Goal: Contribute content: Contribute content

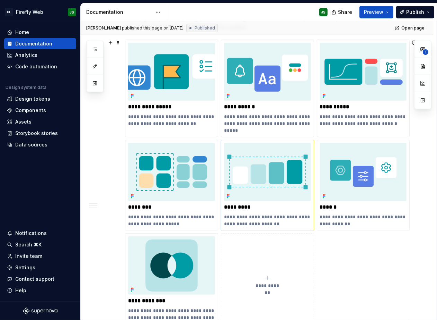
scroll to position [283, 0]
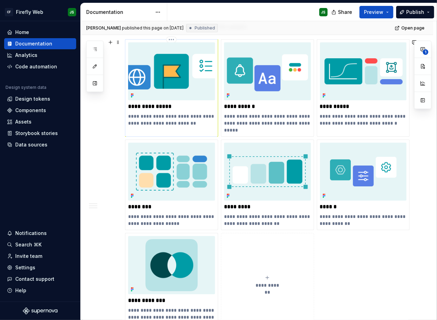
click at [172, 83] on img at bounding box center [171, 71] width 87 height 58
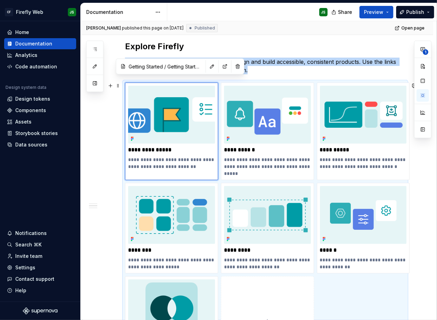
scroll to position [174, 0]
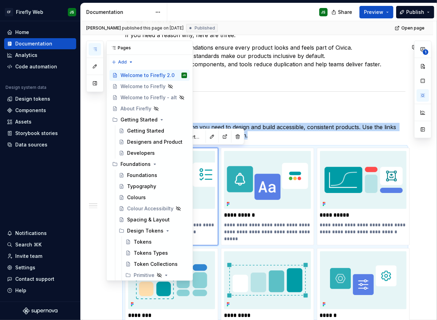
click at [95, 45] on button "button" at bounding box center [95, 49] width 12 height 12
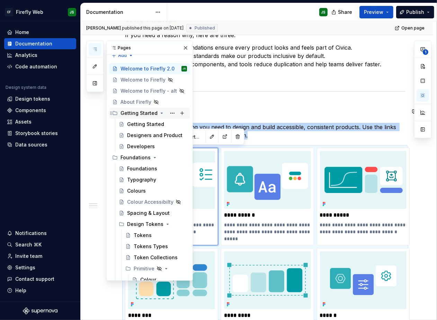
scroll to position [7, 0]
click at [131, 115] on div "Getting Started" at bounding box center [139, 112] width 37 height 7
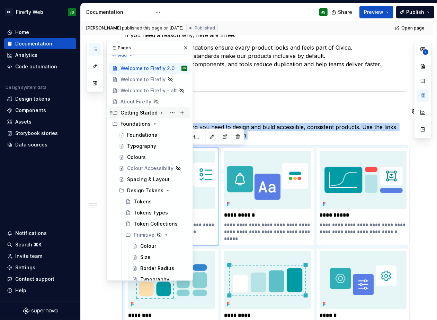
click at [131, 115] on div "Getting Started" at bounding box center [139, 112] width 37 height 7
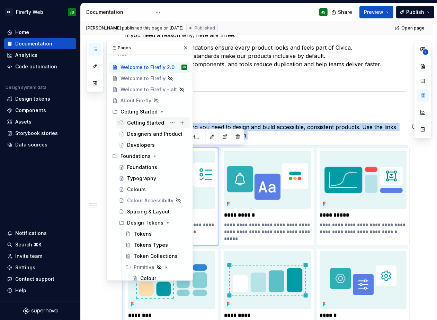
click at [138, 122] on div "Getting Started" at bounding box center [145, 122] width 37 height 7
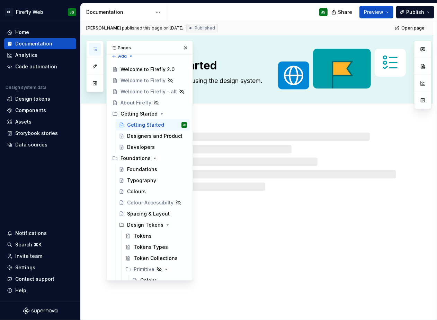
click at [351, 146] on div at bounding box center [265, 161] width 262 height 58
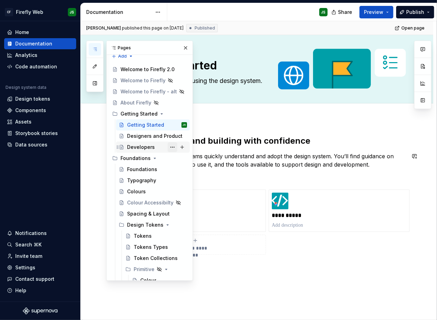
scroll to position [7, 0]
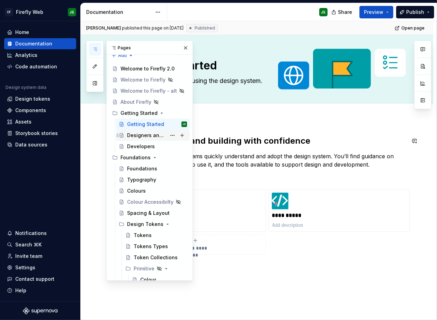
click at [152, 136] on div "Designers and Product" at bounding box center [146, 135] width 39 height 7
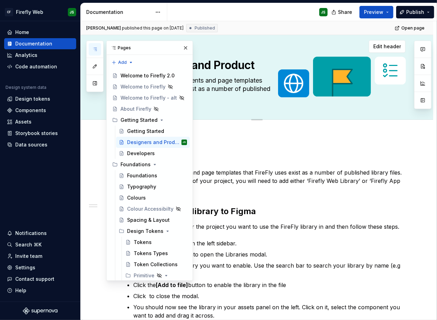
scroll to position [2, 0]
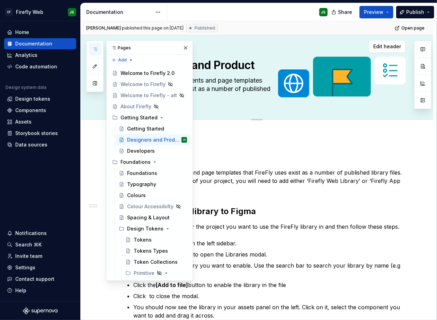
click at [183, 47] on button "button" at bounding box center [186, 48] width 10 height 10
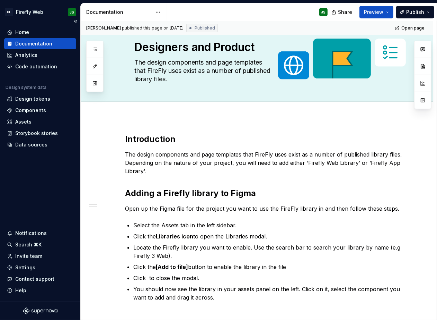
scroll to position [0, 0]
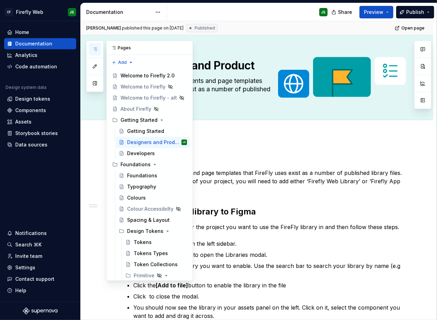
click at [98, 49] on button "button" at bounding box center [95, 49] width 12 height 12
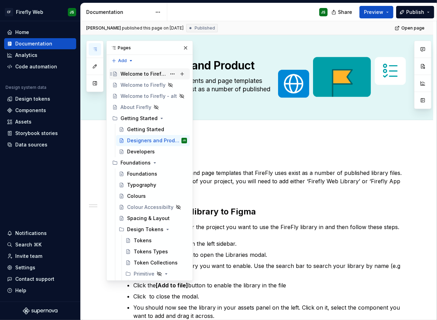
scroll to position [2, 0]
click at [133, 70] on div "Welcome to Firefly 2.0" at bounding box center [144, 73] width 46 height 7
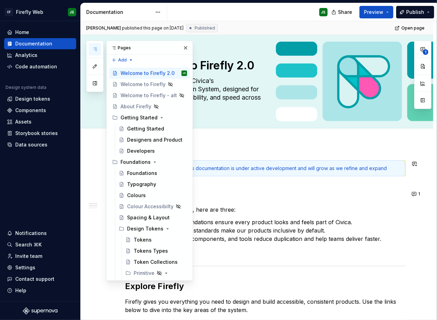
scroll to position [0, 0]
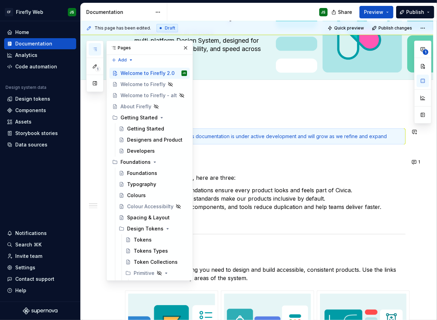
scroll to position [51, 0]
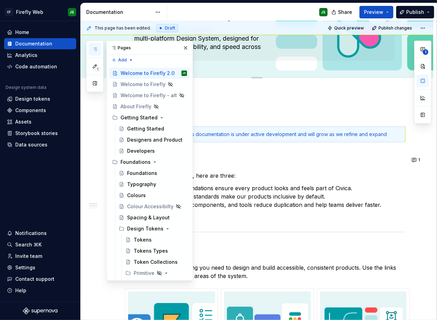
click at [182, 44] on button "button" at bounding box center [186, 48] width 10 height 10
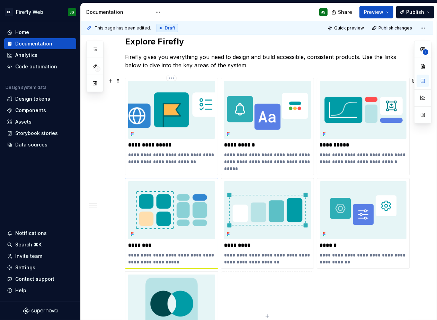
scroll to position [250, 0]
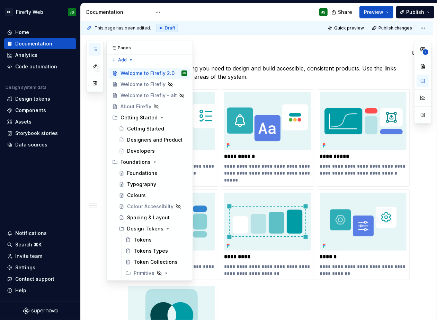
click at [98, 50] on button "button" at bounding box center [95, 49] width 12 height 12
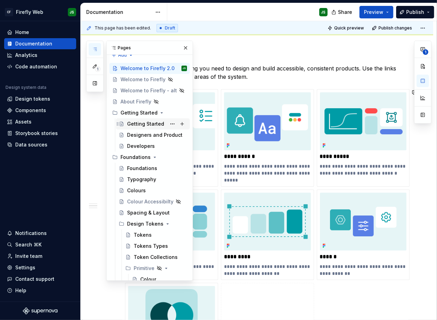
click at [149, 124] on div "Getting Started" at bounding box center [145, 123] width 37 height 7
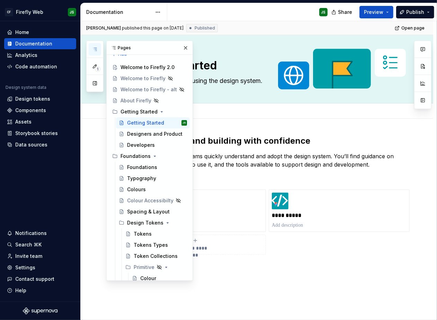
click at [286, 117] on div "Add tab" at bounding box center [257, 110] width 353 height 15
click at [184, 50] on button "button" at bounding box center [186, 48] width 10 height 10
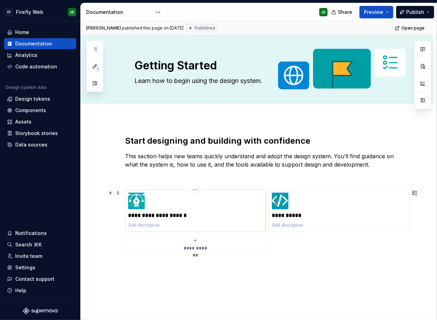
type textarea "*"
click at [150, 208] on div "**********" at bounding box center [195, 210] width 135 height 36
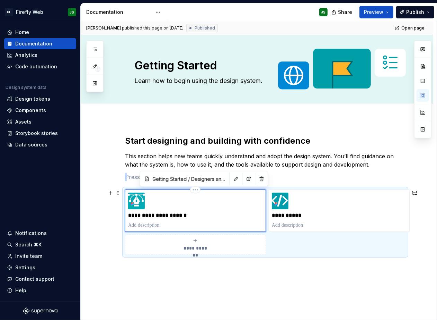
type input "Getting Started / Designers and Product/ Introduction"
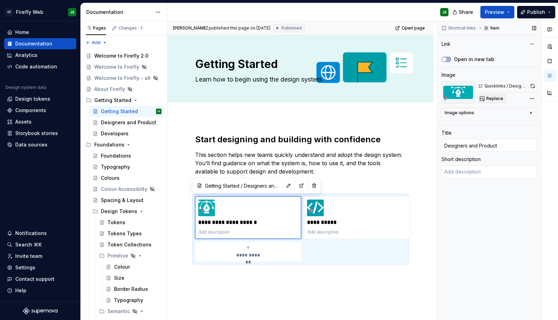
click at [497, 96] on span "Replace" at bounding box center [494, 99] width 17 height 6
type textarea "*"
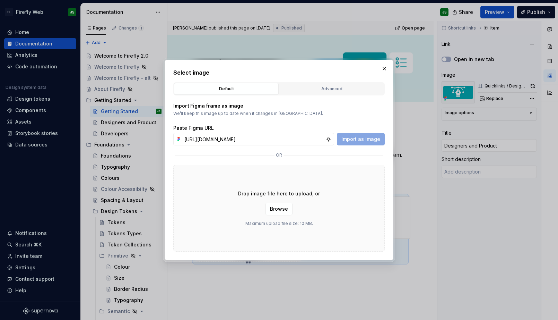
scroll to position [0, 174]
type input "[URL][DOMAIN_NAME]"
click at [362, 137] on span "Import as image" at bounding box center [360, 139] width 39 height 7
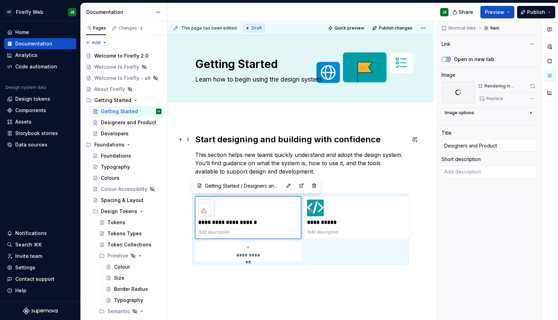
scroll to position [14, 0]
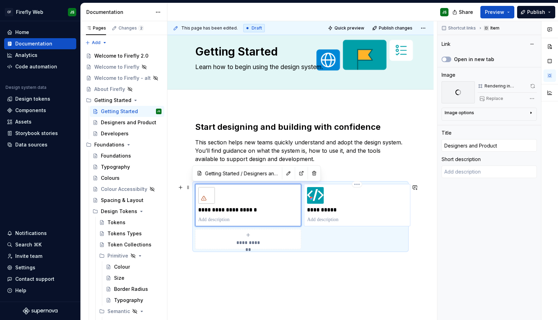
type textarea "*"
type input "Getting Started / Developers"
type input "Developers"
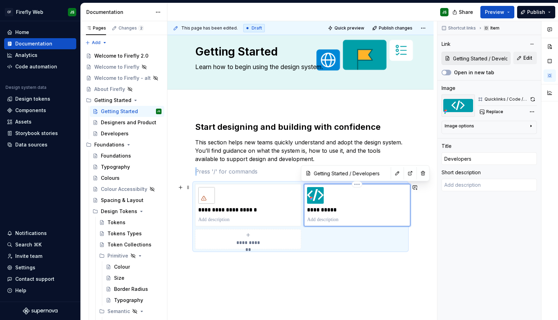
click at [374, 190] on div "**********" at bounding box center [357, 205] width 100 height 36
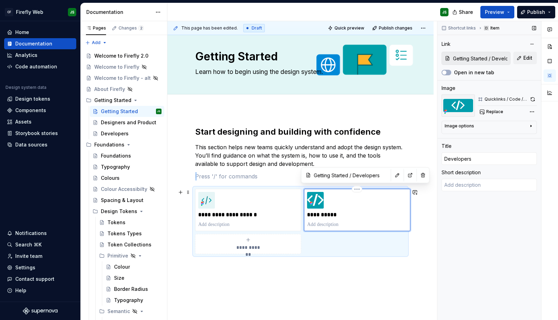
scroll to position [15, 0]
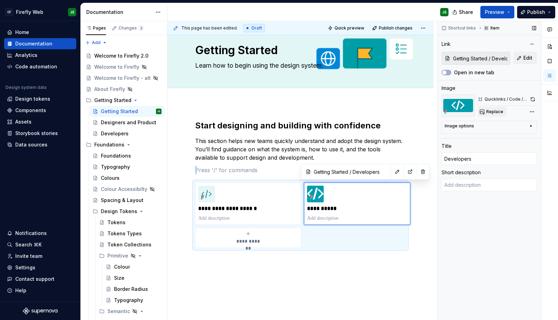
click at [491, 112] on span "Replace" at bounding box center [494, 112] width 17 height 6
type textarea "*"
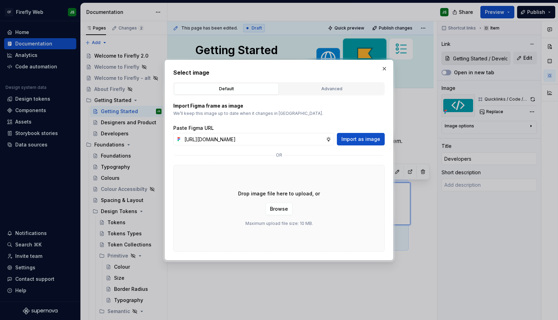
scroll to position [0, 175]
type input "[URL][DOMAIN_NAME]"
click at [356, 140] on span "Import as image" at bounding box center [360, 139] width 39 height 7
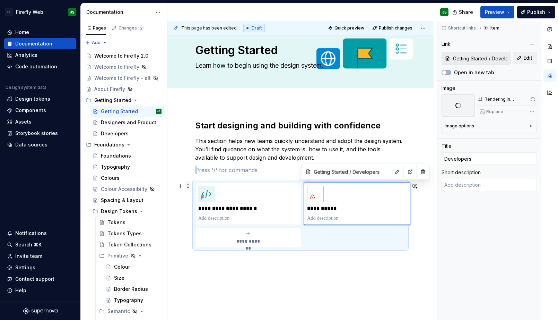
click at [189, 186] on span at bounding box center [188, 186] width 6 height 10
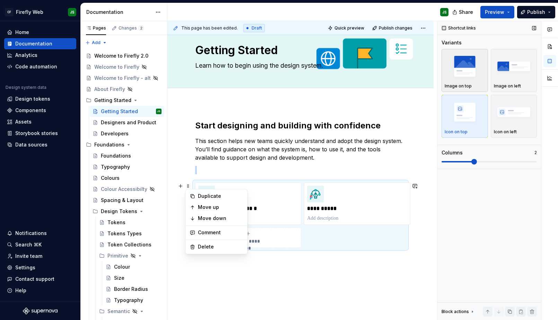
click at [469, 68] on img "button" at bounding box center [465, 65] width 40 height 25
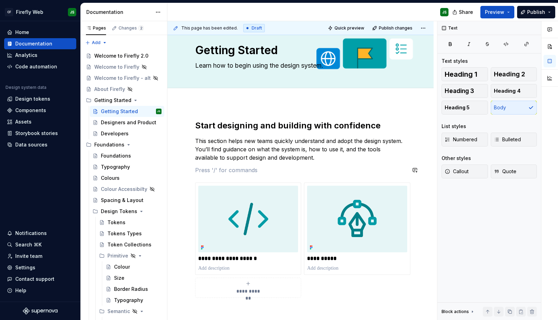
click at [346, 164] on div "**********" at bounding box center [300, 208] width 211 height 177
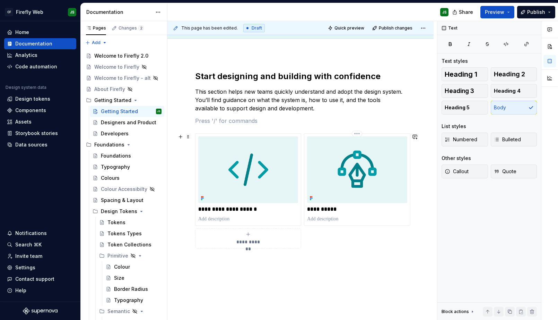
scroll to position [66, 0]
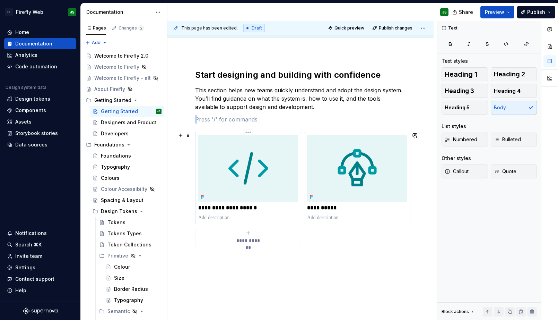
click at [257, 184] on img at bounding box center [248, 168] width 100 height 67
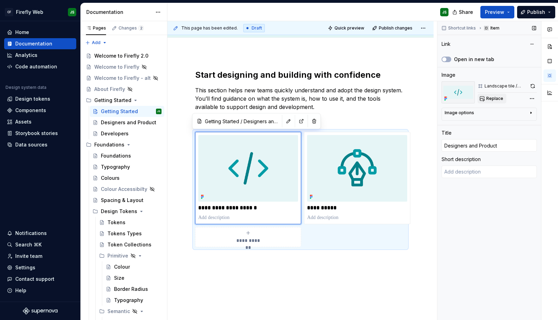
click at [495, 99] on span "Replace" at bounding box center [494, 99] width 17 height 6
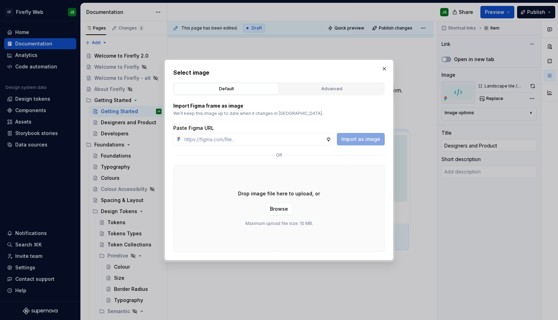
type textarea "*"
type input "[URL][DOMAIN_NAME]"
click at [372, 141] on span "Import as image" at bounding box center [360, 139] width 39 height 7
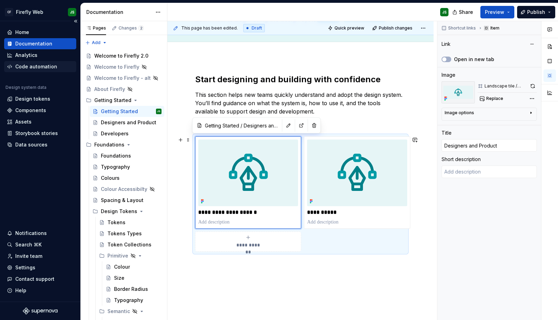
scroll to position [61, 0]
type textarea "*"
type input "Getting Started / Developers"
type input "Developers"
click at [385, 206] on div "**********" at bounding box center [357, 183] width 100 height 86
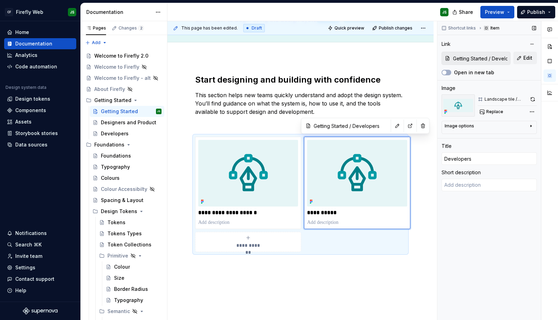
click at [505, 112] on div "Replace" at bounding box center [507, 112] width 59 height 10
click at [496, 110] on span "Replace" at bounding box center [494, 112] width 17 height 6
type textarea "*"
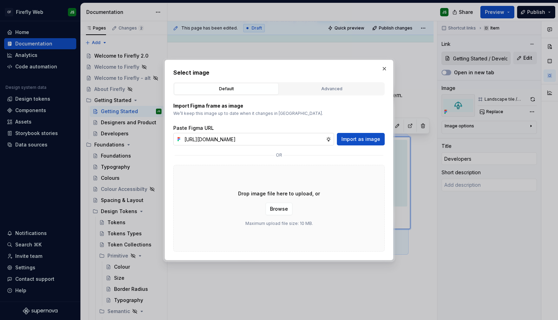
scroll to position [0, 174]
type input "[URL][DOMAIN_NAME]"
click at [362, 140] on span "Import as image" at bounding box center [360, 139] width 39 height 7
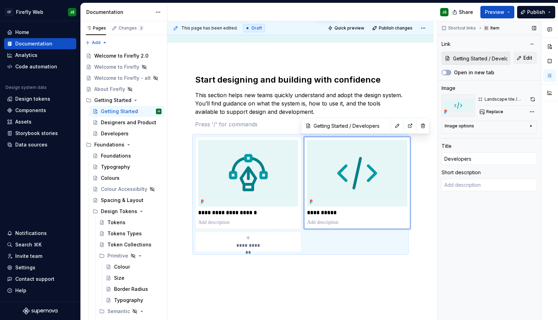
click at [444, 253] on div "Shortcut links Item Link Getting Started / Developers Edit Open in new tab Imag…" at bounding box center [489, 170] width 104 height 299
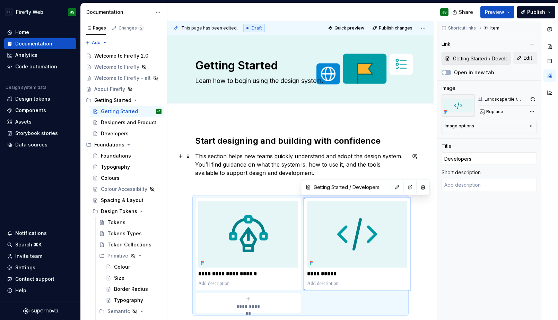
click at [301, 170] on p "This section helps new teams quickly understand and adopt the design system. Yo…" at bounding box center [300, 164] width 211 height 25
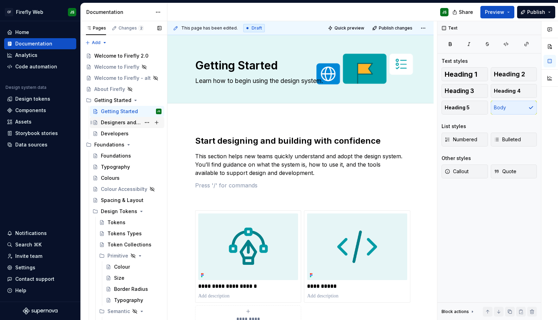
click at [136, 121] on div "Designers and Product" at bounding box center [121, 122] width 40 height 7
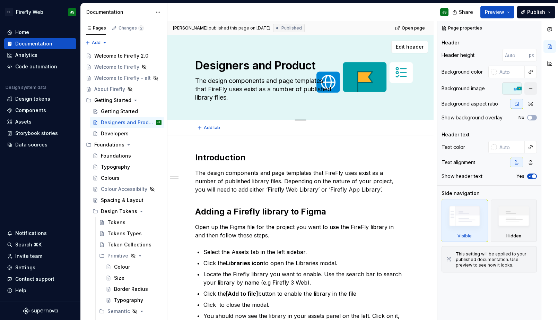
click at [223, 84] on textarea "The design components and page templates that FireFly uses exist as a number of…" at bounding box center [299, 89] width 211 height 28
click at [222, 84] on textarea "The design components and page templates that FireFly uses exist as a number of…" at bounding box center [299, 89] width 211 height 28
click at [220, 88] on textarea "The design components and page templates that FireFly uses exist as a number of…" at bounding box center [299, 89] width 211 height 28
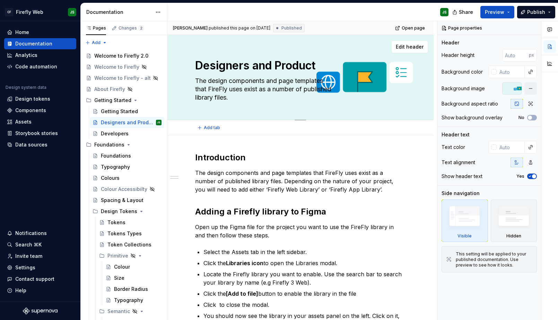
click at [220, 88] on textarea "The design components and page templates that FireFly uses exist as a number of…" at bounding box center [299, 89] width 211 height 28
click at [229, 99] on textarea "The design components and page templates that FireFly uses exist as a number of…" at bounding box center [299, 89] width 211 height 28
click at [252, 188] on p "The design components and page templates that FireFly uses exist as a number of…" at bounding box center [300, 180] width 211 height 25
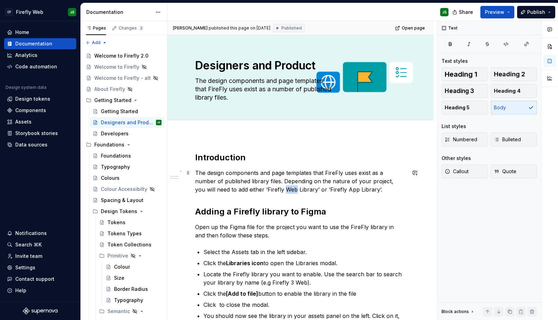
click at [252, 188] on p "The design components and page templates that FireFly uses exist as a number of…" at bounding box center [300, 180] width 211 height 25
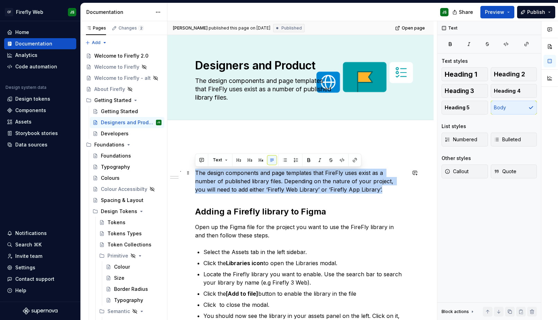
click at [252, 188] on p "The design components and page templates that FireFly uses exist as a number of…" at bounding box center [300, 180] width 211 height 25
copy p "The design components and page templates that FireFly uses exist as a number of…"
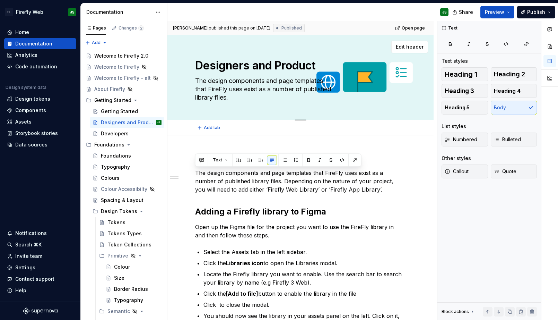
click at [235, 81] on textarea "The design components and page templates that FireFly uses exist as a number of…" at bounding box center [299, 89] width 211 height 28
click at [233, 86] on textarea "The design components and page templates that FireFly uses exist as a number of…" at bounding box center [299, 89] width 211 height 28
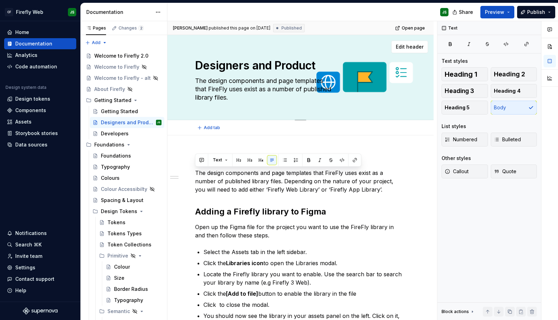
click at [233, 86] on textarea "The design components and page templates that FireFly uses exist as a number of…" at bounding box center [299, 89] width 211 height 28
click at [237, 97] on textarea "The design components and page templates that FireFly uses exist as a number of…" at bounding box center [299, 89] width 211 height 28
drag, startPoint x: 236, startPoint y: 97, endPoint x: 182, endPoint y: 68, distance: 61.9
click at [182, 67] on div "Designers and Product The design components and page templates that FireFly use…" at bounding box center [300, 77] width 266 height 85
paste textarea "Set up your Firefly design libraries and start creating."
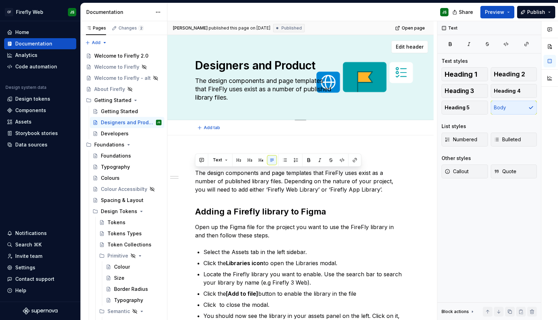
type textarea "*"
type textarea "Set up your Firefly design libraries and start creating."
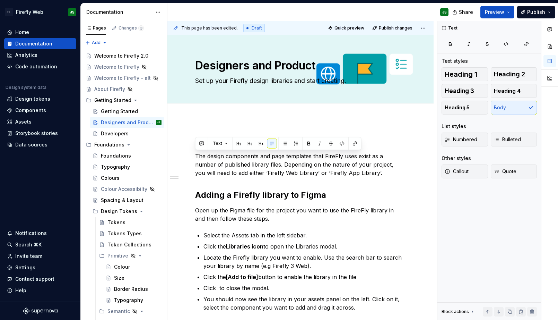
type textarea "*"
type textarea "Set up your Firefly design libraries and start creating."
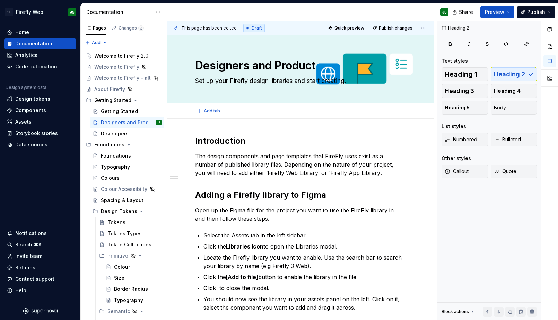
click at [332, 116] on div "Add tab" at bounding box center [300, 110] width 266 height 15
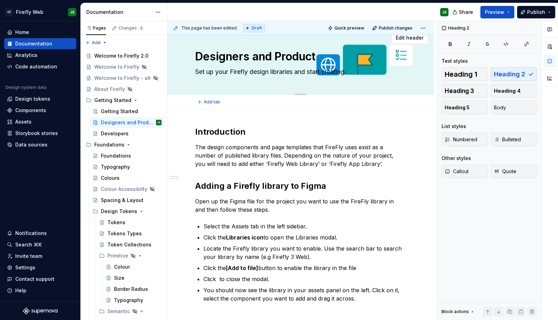
scroll to position [9, 0]
click at [296, 73] on textarea "Set up your Firefly design libraries and start creating." at bounding box center [299, 72] width 211 height 11
click at [312, 72] on textarea "Set up your Firefly design libraries and start creating." at bounding box center [299, 72] width 211 height 11
type textarea "*"
type textarea "Set up your Firefly design libraries and start creating."
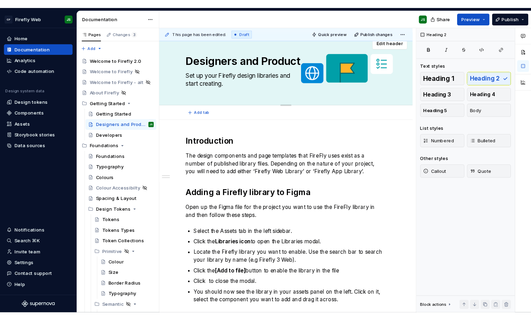
scroll to position [0, 0]
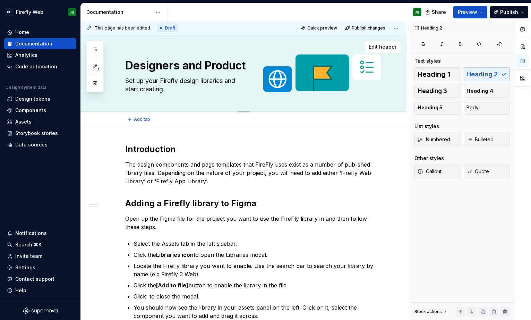
type textarea "*"
type textarea "Set up your Firefly design libraries and start creating."
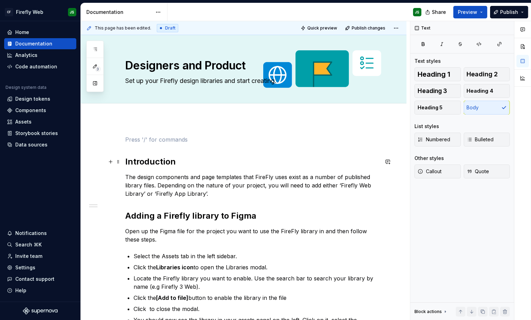
click at [126, 159] on h2 "Introduction" at bounding box center [251, 161] width 253 height 11
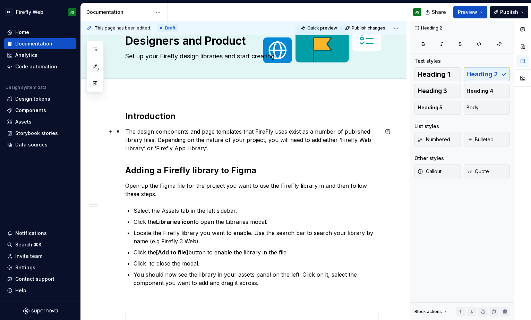
scroll to position [25, 0]
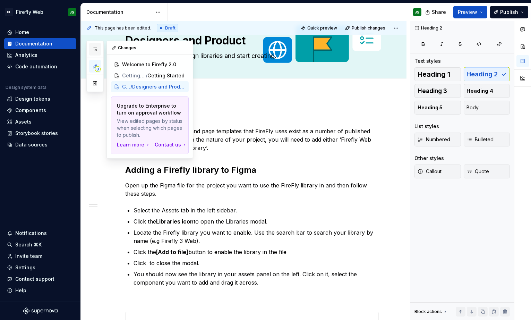
click at [97, 49] on icon "button" at bounding box center [95, 49] width 6 height 6
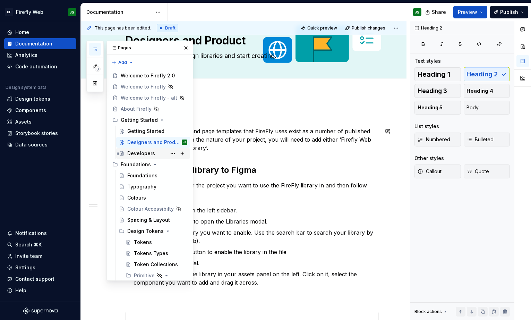
click at [142, 151] on div "Developers" at bounding box center [141, 153] width 28 height 7
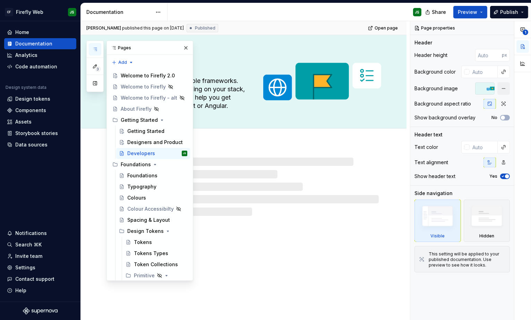
click at [264, 114] on div "Developers Firefly works with multiple frameworks. Setup may vary depending on …" at bounding box center [251, 81] width 253 height 93
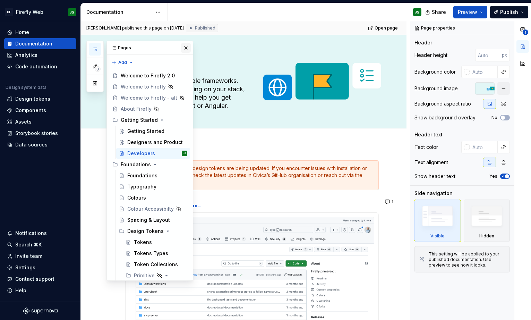
click at [182, 47] on button "button" at bounding box center [186, 48] width 10 height 10
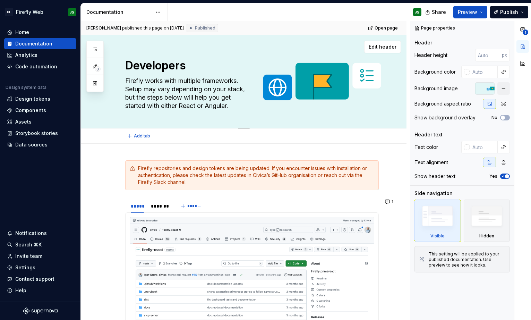
click at [206, 101] on textarea "Firefly works with multiple frameworks. Setup may vary depending on your stack,…" at bounding box center [250, 93] width 253 height 36
click at [136, 92] on textarea "Firefly works with multiple frameworks. Setup may vary depending on your stack,…" at bounding box center [250, 93] width 253 height 36
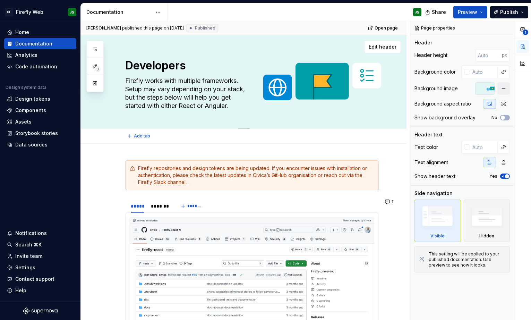
drag, startPoint x: 132, startPoint y: 83, endPoint x: 120, endPoint y: 81, distance: 12.3
click at [132, 83] on textarea "Firefly works with multiple frameworks. Setup may vary depending on your stack,…" at bounding box center [250, 93] width 253 height 36
drag, startPoint x: 125, startPoint y: 79, endPoint x: 245, endPoint y: 103, distance: 122.2
click at [245, 103] on textarea "Firefly works with multiple frameworks. Setup may vary depending on your stack,…" at bounding box center [250, 93] width 253 height 36
paste textarea "Install Firefly and start building"
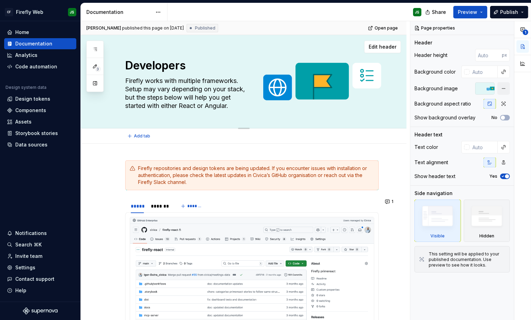
type textarea "*"
type textarea "Install Firefly and start building"
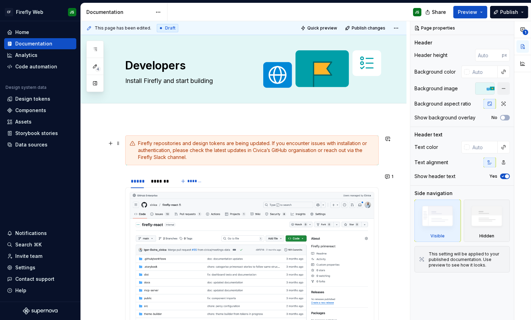
type textarea "*"
type textarea "Install Firefly and start building"
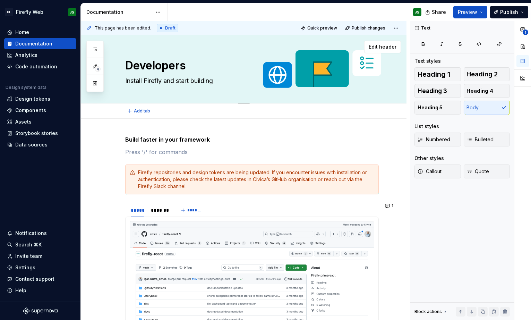
click at [208, 82] on textarea "Install Firefly and start building" at bounding box center [250, 80] width 253 height 11
click at [207, 82] on textarea "Install Firefly and start building" at bounding box center [250, 80] width 253 height 11
click at [218, 81] on textarea "Install Firefly and start building" at bounding box center [250, 80] width 253 height 11
click at [211, 80] on textarea "Install Firefly and start building" at bounding box center [250, 80] width 253 height 11
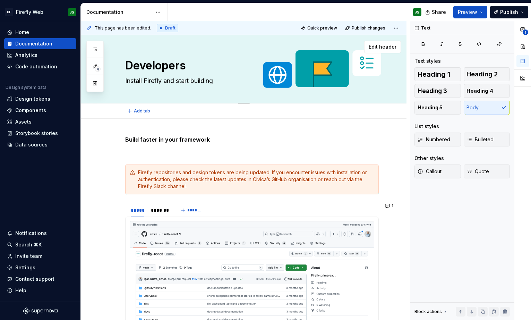
click at [157, 80] on textarea "Install Firefly and start building" at bounding box center [250, 80] width 253 height 11
click at [156, 80] on textarea "Install Firefly and start building" at bounding box center [250, 80] width 253 height 11
paste textarea "Firefly for React and Angular."
type textarea "*"
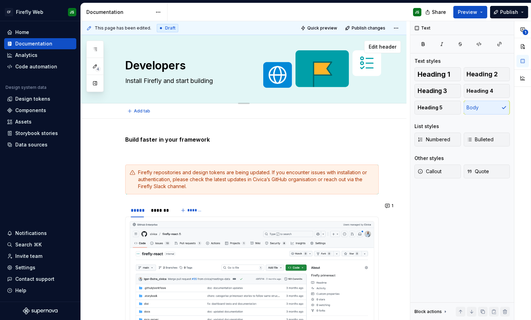
type textarea "Firefly for React and Angular."
type textarea "*"
type textarea "Firefly for React and Angular."
click at [164, 140] on strong "Build faster in your framework" at bounding box center [167, 139] width 85 height 7
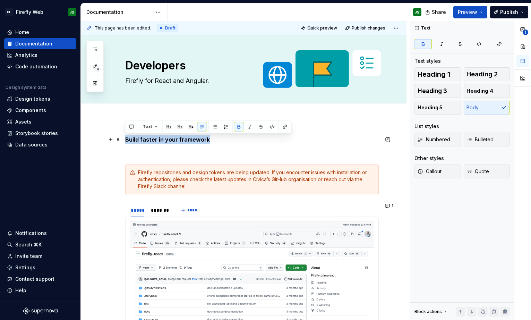
click at [164, 140] on strong "Build faster in your framework" at bounding box center [167, 139] width 85 height 7
type textarea "*"
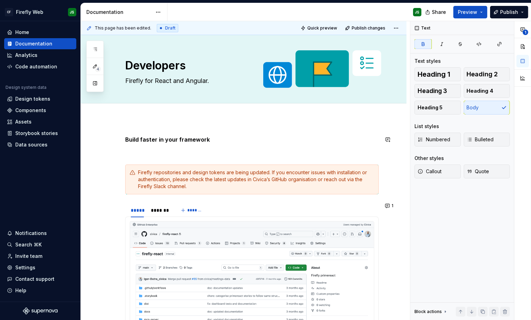
click at [162, 135] on p "Build faster in your framework" at bounding box center [251, 139] width 253 height 8
click at [161, 138] on strong "Build faster in your framework" at bounding box center [167, 139] width 85 height 7
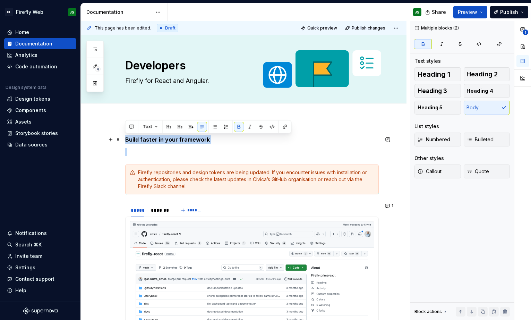
click at [161, 138] on strong "Build faster in your framework" at bounding box center [167, 139] width 85 height 7
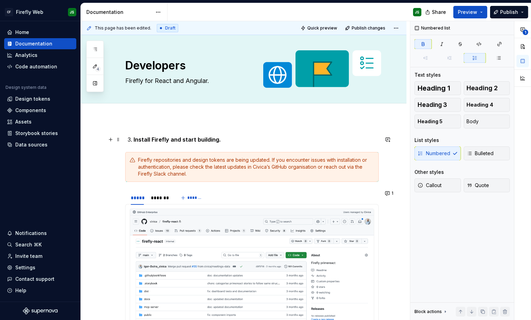
click at [133, 138] on strong "Install Firefly and start building." at bounding box center [176, 139] width 87 height 7
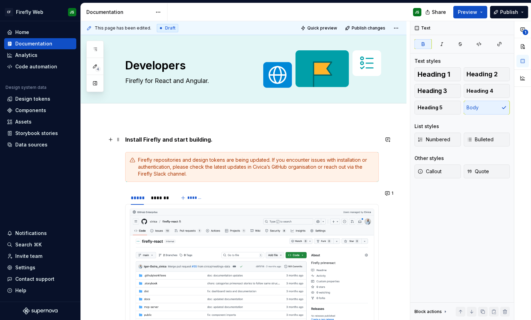
click at [155, 136] on strong "Install Firefly and start building." at bounding box center [168, 139] width 87 height 7
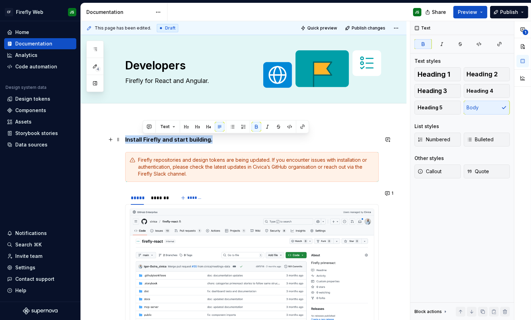
click at [155, 136] on strong "Install Firefly and start building." at bounding box center [168, 139] width 87 height 7
click at [165, 122] on button "button" at bounding box center [169, 127] width 10 height 10
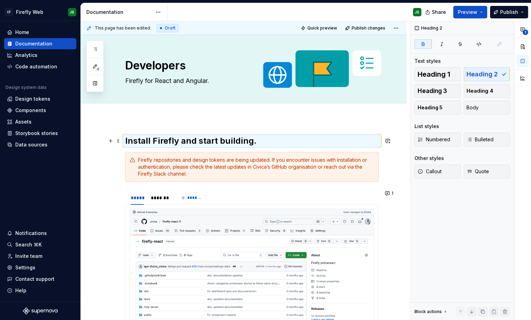
click at [219, 136] on strong "Install Firefly and start building." at bounding box center [190, 141] width 131 height 10
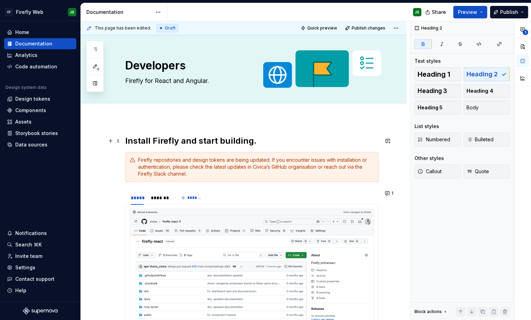
click at [265, 140] on h2 "Install Firefly and start building." at bounding box center [251, 140] width 253 height 11
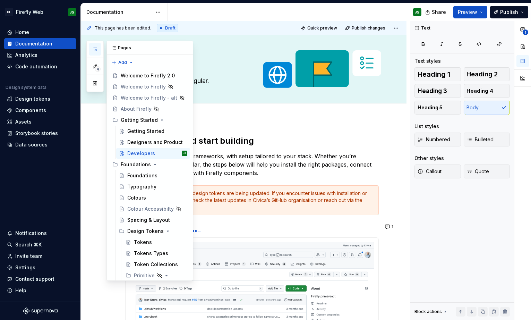
click at [98, 47] on button "button" at bounding box center [95, 49] width 12 height 12
click at [144, 143] on div "Designers and Product" at bounding box center [146, 142] width 39 height 7
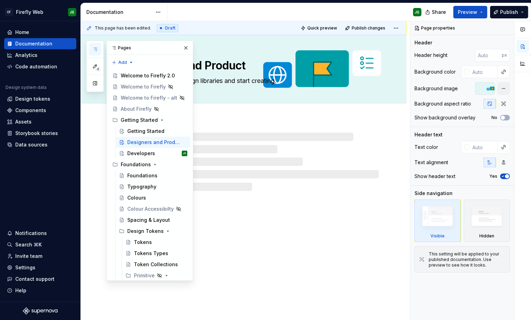
scroll to position [2, 0]
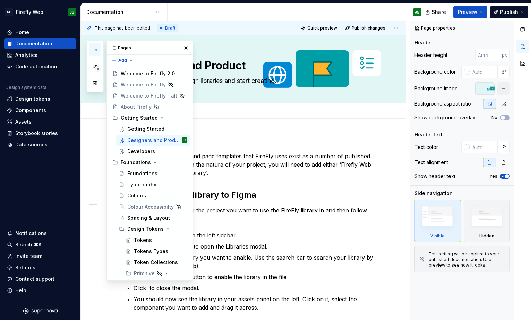
click at [254, 118] on div "Add tab" at bounding box center [243, 110] width 325 height 15
click at [185, 42] on div "Pages" at bounding box center [150, 48] width 86 height 14
click at [185, 45] on button "button" at bounding box center [186, 48] width 10 height 10
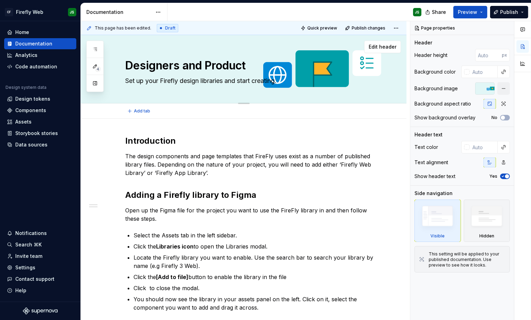
click at [139, 83] on textarea "Set up your Firefly design libraries and start creating." at bounding box center [250, 80] width 253 height 11
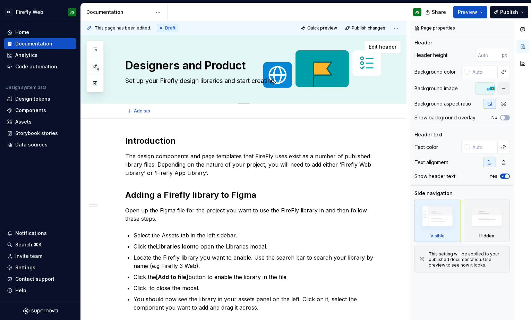
click at [139, 83] on textarea "Set up your Firefly design libraries and start creating." at bounding box center [250, 80] width 253 height 11
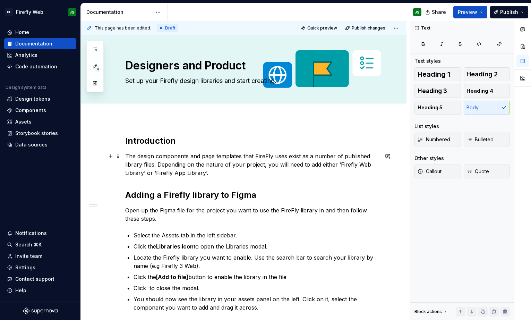
click at [147, 164] on p "The design components and page templates that FireFly uses exist as a number of…" at bounding box center [251, 164] width 253 height 25
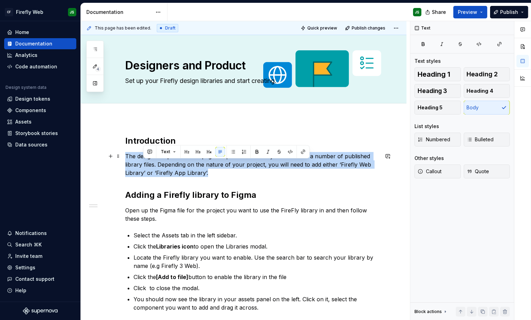
click at [147, 164] on p "The design components and page templates that FireFly uses exist as a number of…" at bounding box center [251, 164] width 253 height 25
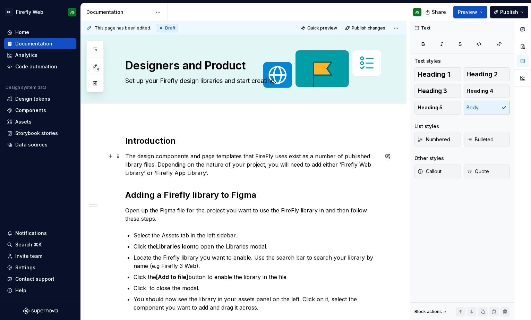
click at [250, 170] on p "The design components and page templates that FireFly uses exist as a number of…" at bounding box center [251, 164] width 253 height 25
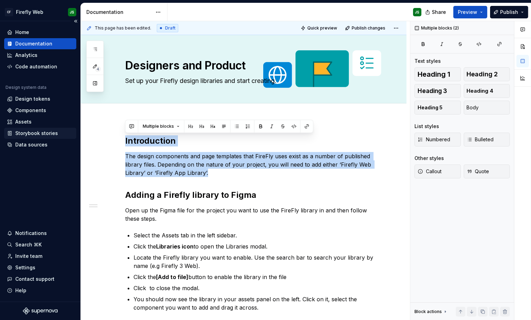
drag, startPoint x: 229, startPoint y: 173, endPoint x: 74, endPoint y: 128, distance: 161.6
click at [74, 128] on div "CF Firefly Web JS Home Documentation Analytics Code automation Design system da…" at bounding box center [265, 160] width 531 height 320
copy div "Introduction The design components and page templates that FireFly uses exist a…"
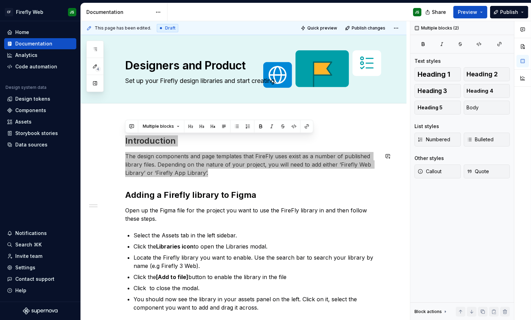
type textarea "*"
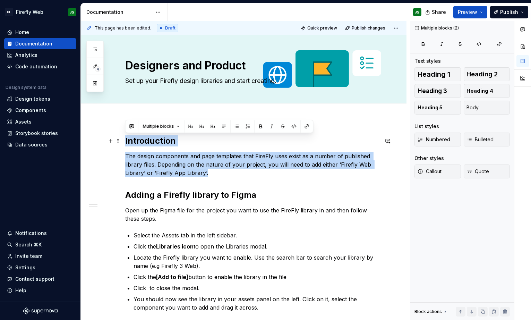
click at [155, 142] on h2 "Introduction" at bounding box center [251, 140] width 253 height 11
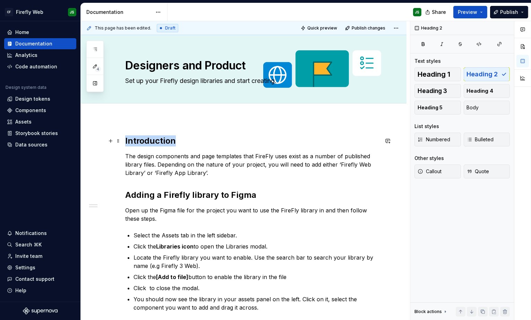
click at [155, 142] on h2 "Introduction" at bounding box center [251, 140] width 253 height 11
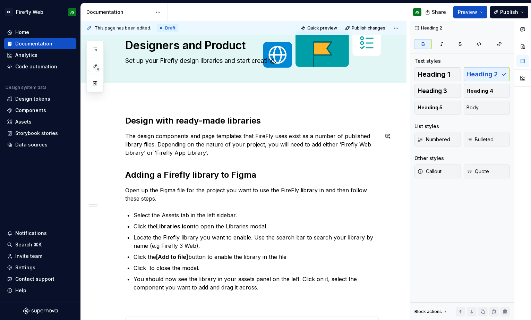
scroll to position [21, 0]
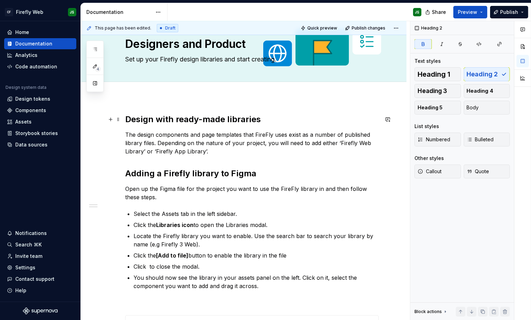
click at [167, 119] on strong "Design with ready-made libraries" at bounding box center [193, 119] width 136 height 10
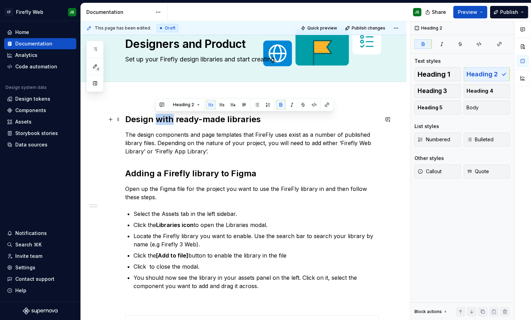
click at [167, 119] on strong "Design with ready-made libraries" at bounding box center [193, 119] width 136 height 10
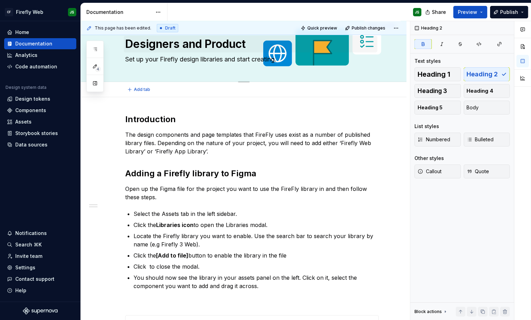
scroll to position [0, 0]
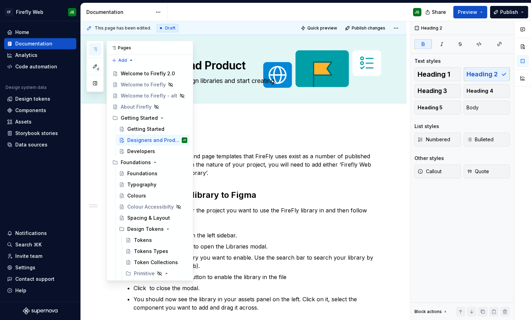
click at [96, 53] on button "button" at bounding box center [95, 49] width 12 height 12
click at [133, 152] on div "Developers" at bounding box center [141, 151] width 28 height 7
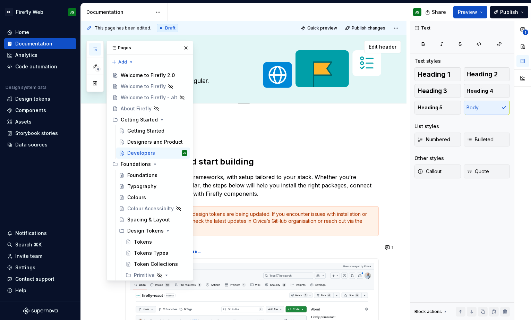
click at [188, 45] on button "button" at bounding box center [186, 48] width 10 height 10
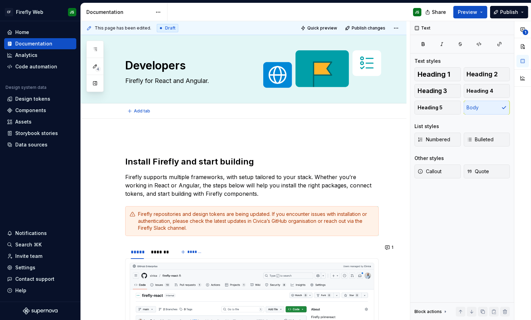
type textarea "*"
click at [176, 164] on strong "Install Firefly and start building" at bounding box center [189, 161] width 129 height 10
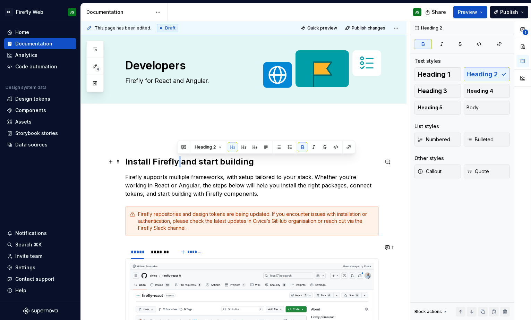
click at [176, 164] on strong "Install Firefly and start building" at bounding box center [189, 161] width 129 height 10
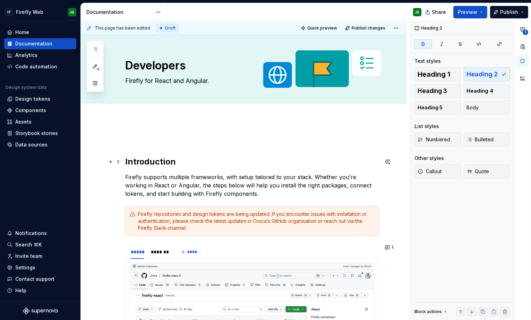
click at [125, 160] on strong "Introduction" at bounding box center [150, 161] width 51 height 10
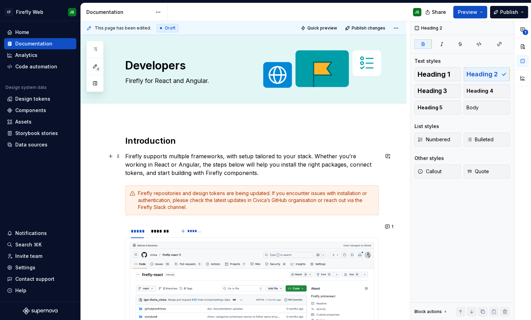
scroll to position [3, 0]
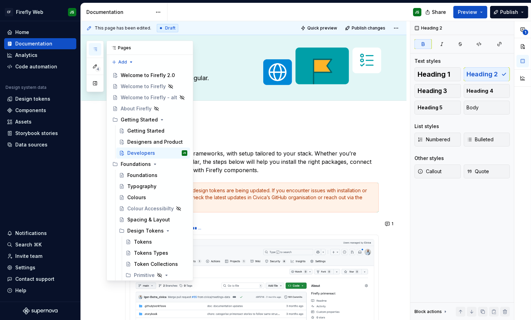
click at [93, 49] on icon "button" at bounding box center [95, 49] width 6 height 6
click at [142, 73] on div "Welcome to Firefly 2.0" at bounding box center [144, 75] width 46 height 7
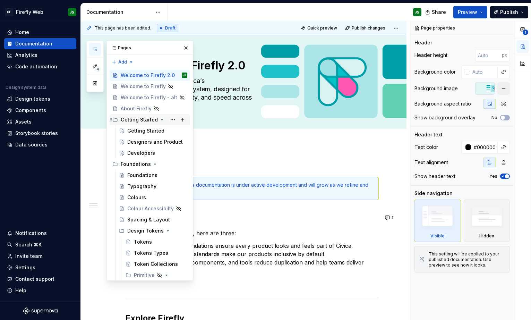
click at [136, 118] on div "Getting Started" at bounding box center [139, 119] width 37 height 7
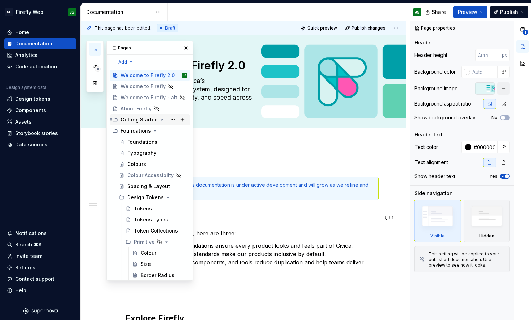
click at [136, 118] on div "Getting Started" at bounding box center [139, 119] width 37 height 7
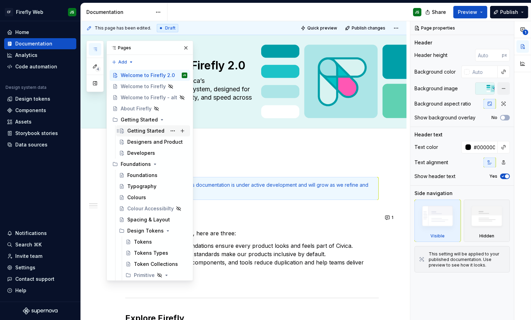
click at [138, 129] on div "Getting Started" at bounding box center [145, 130] width 37 height 7
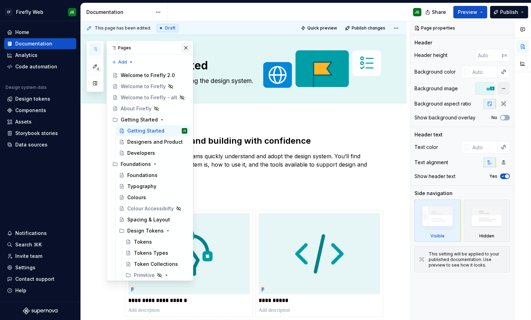
click at [187, 47] on button "button" at bounding box center [186, 48] width 10 height 10
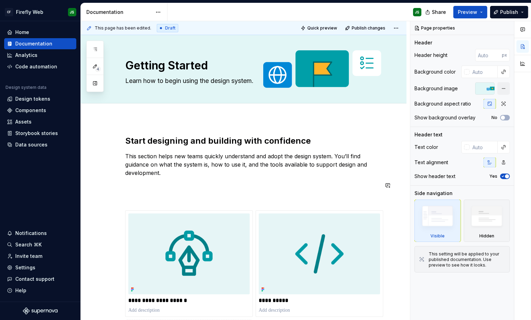
click at [151, 190] on div "**********" at bounding box center [251, 237] width 253 height 204
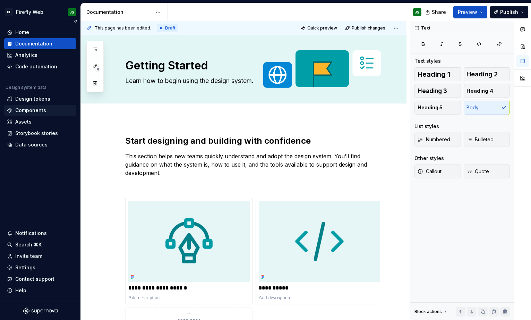
click at [52, 107] on div "Components" at bounding box center [40, 110] width 67 height 7
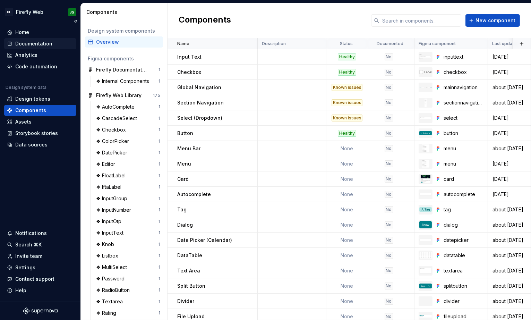
click at [33, 41] on div "Documentation" at bounding box center [33, 43] width 37 height 7
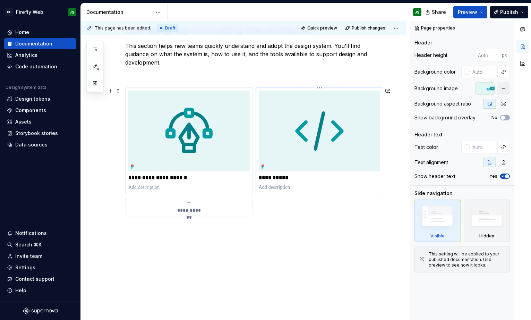
type textarea "*"
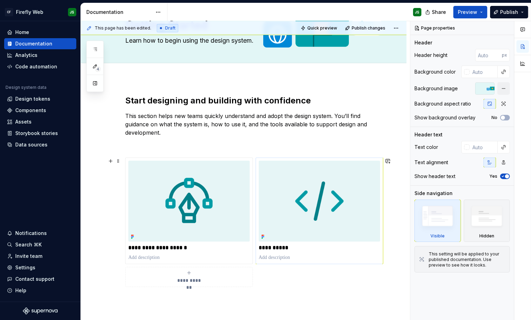
scroll to position [38, 0]
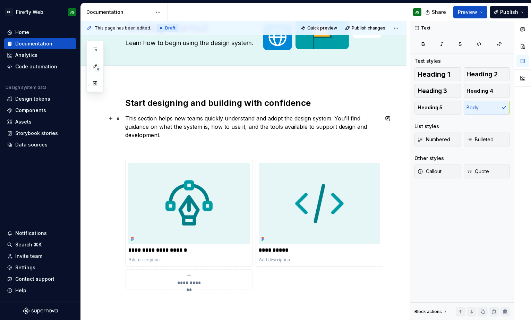
click at [197, 133] on p "This section helps new teams quickly understand and adopt the design system. Yo…" at bounding box center [251, 126] width 253 height 25
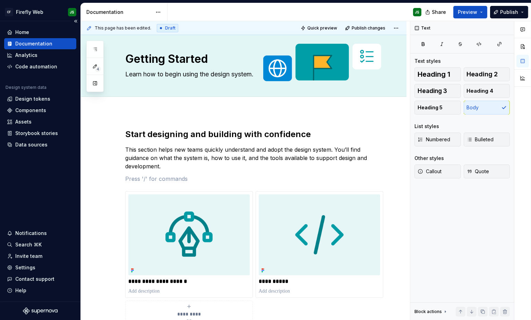
scroll to position [2, 0]
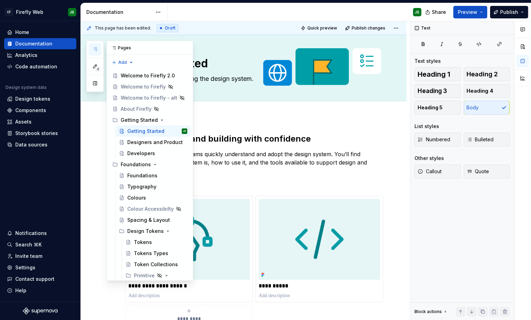
click at [97, 48] on button "button" at bounding box center [95, 49] width 12 height 12
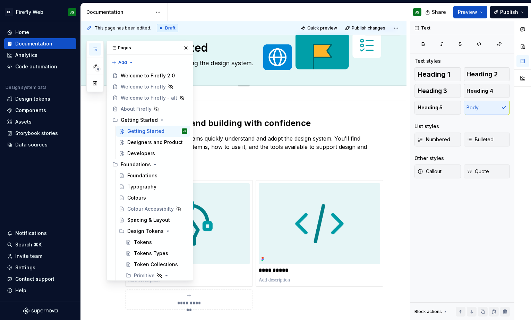
scroll to position [21, 0]
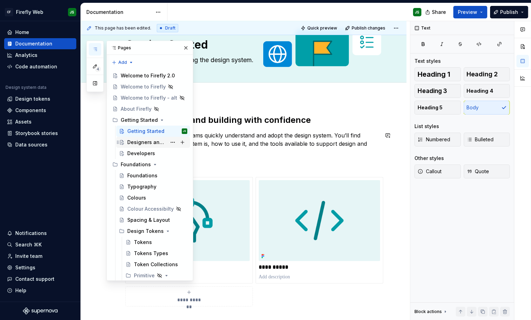
click at [158, 139] on div "Designers and Product" at bounding box center [146, 142] width 39 height 7
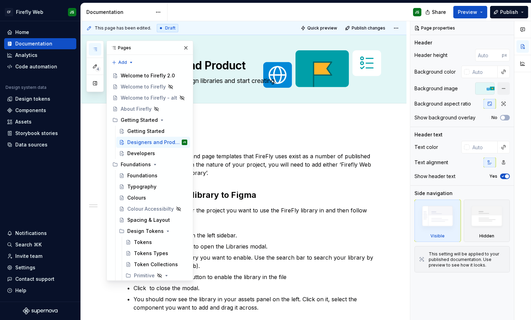
drag, startPoint x: 299, startPoint y: 119, endPoint x: 295, endPoint y: 114, distance: 6.1
click at [218, 80] on textarea "Set up your Firefly design libraries and start creating." at bounding box center [250, 80] width 253 height 11
click at [98, 49] on button "button" at bounding box center [95, 49] width 12 height 12
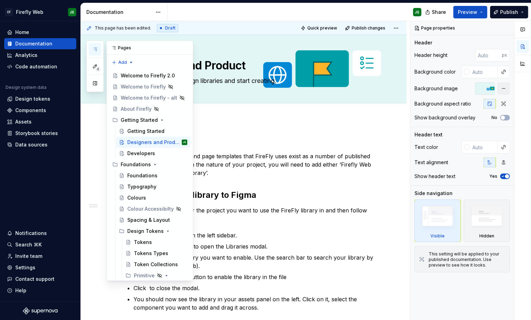
click at [96, 47] on icon "button" at bounding box center [95, 49] width 6 height 6
click at [136, 128] on div "Getting Started" at bounding box center [145, 131] width 37 height 7
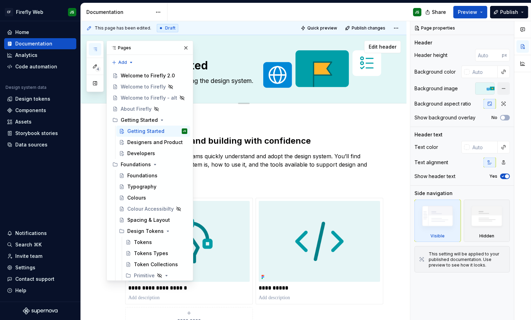
click at [186, 47] on button "button" at bounding box center [186, 48] width 10 height 10
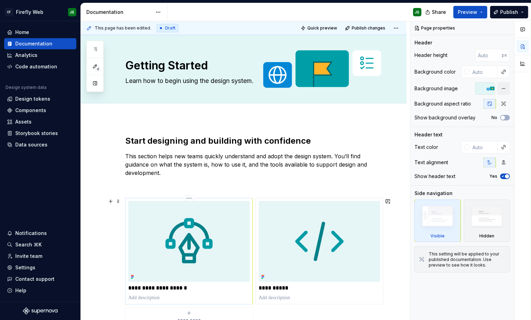
click at [154, 297] on p at bounding box center [188, 297] width 121 height 7
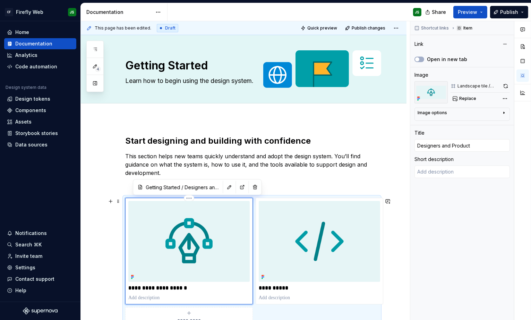
type textarea "*"
type textarea "Set up your Firefly design libraries and start creating."
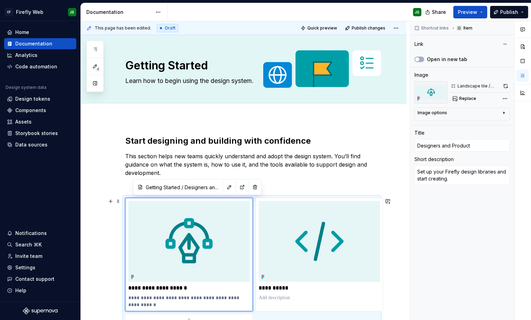
type input "Getting Started / Designers and Product/ Introduction"
click at [97, 47] on button "button" at bounding box center [95, 49] width 12 height 12
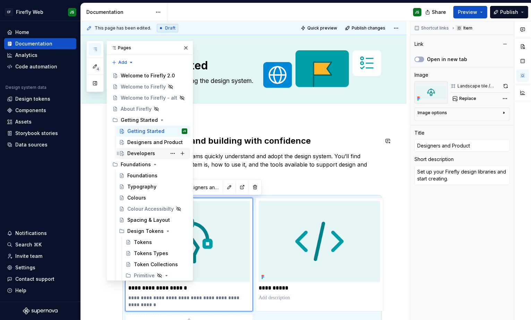
click at [142, 150] on div "Developers" at bounding box center [141, 153] width 28 height 7
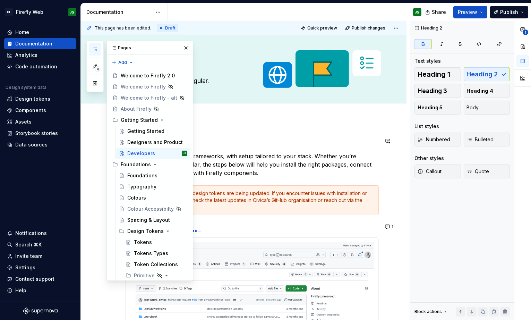
click at [261, 137] on h2 "Introduction" at bounding box center [251, 140] width 253 height 11
click at [188, 45] on button "button" at bounding box center [186, 48] width 10 height 10
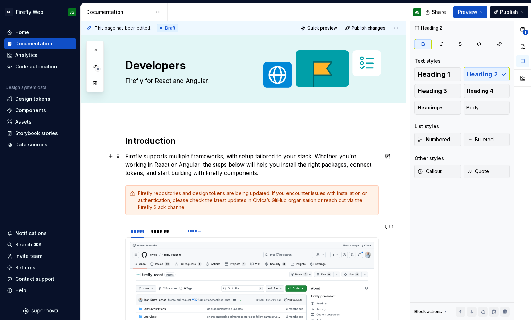
click at [213, 170] on p "Firefly supports multiple frameworks, with setup tailored to your stack. Whethe…" at bounding box center [251, 164] width 253 height 25
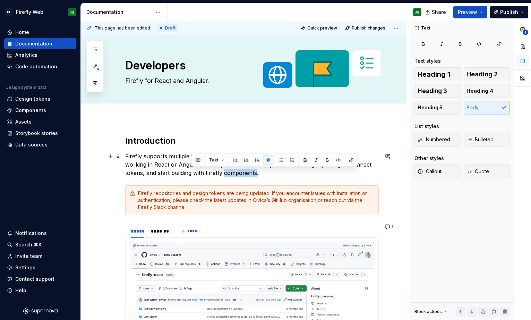
click at [213, 171] on p "Firefly supports multiple frameworks, with setup tailored to your stack. Whethe…" at bounding box center [251, 164] width 253 height 25
click at [178, 80] on textarea "Firefly for React and Angular." at bounding box center [250, 80] width 253 height 11
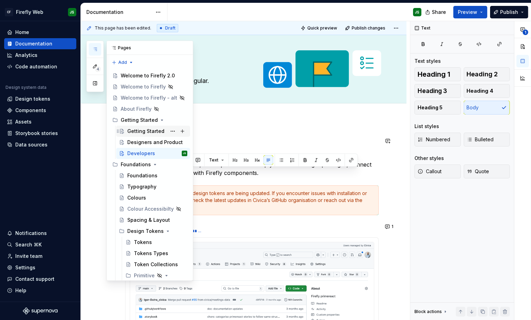
click at [151, 130] on div "Getting Started" at bounding box center [145, 131] width 37 height 7
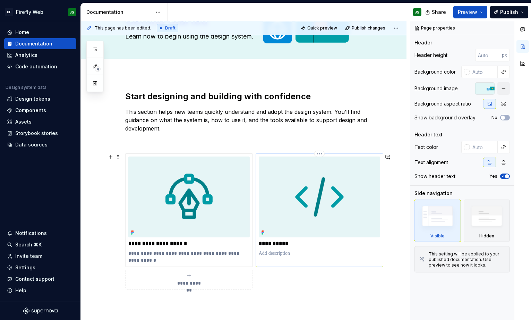
scroll to position [65, 0]
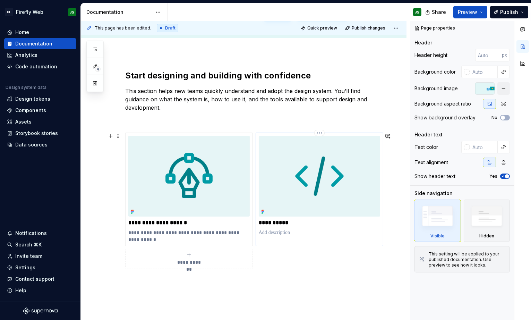
click at [273, 230] on p at bounding box center [319, 232] width 121 height 7
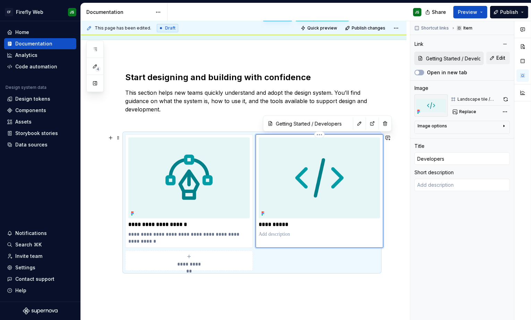
click at [273, 230] on div "**********" at bounding box center [319, 187] width 121 height 100
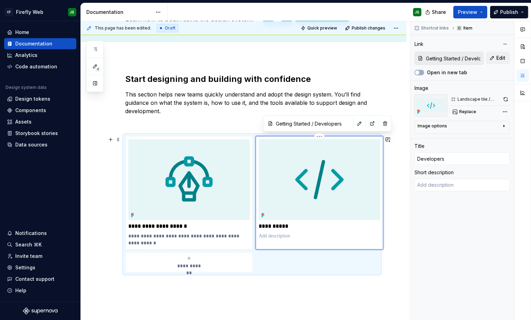
scroll to position [61, 0]
click at [278, 237] on p at bounding box center [319, 236] width 121 height 7
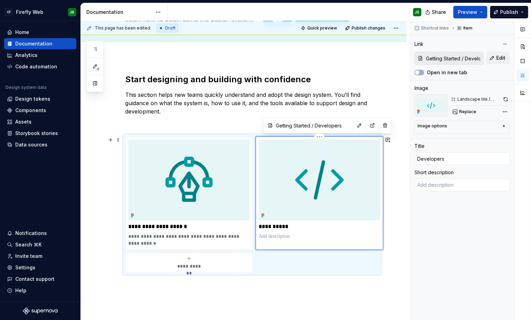
type textarea "*"
type textarea "Firefly for React and Angular."
click at [26, 53] on div "Analytics" at bounding box center [26, 55] width 22 height 7
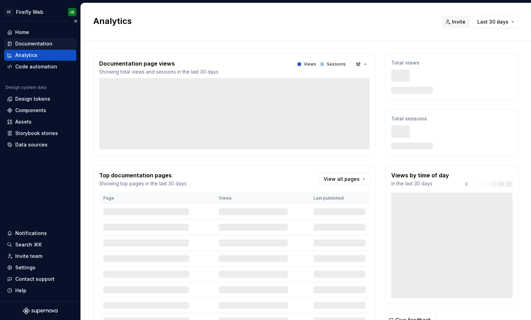
click at [25, 41] on div "Documentation" at bounding box center [33, 43] width 37 height 7
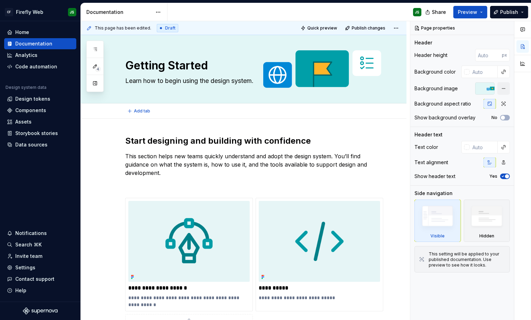
type textarea "*"
click at [175, 178] on div "**********" at bounding box center [251, 234] width 253 height 199
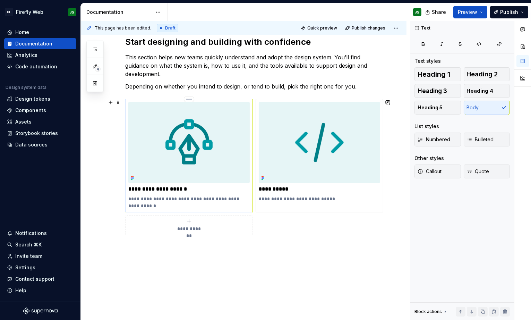
scroll to position [103, 0]
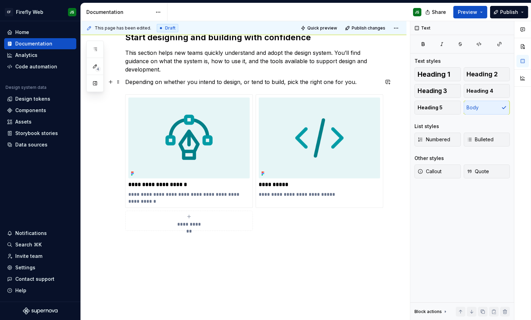
click at [324, 82] on p "Depending on whether you intend to design, or tend to build, pick the right one…" at bounding box center [251, 82] width 253 height 8
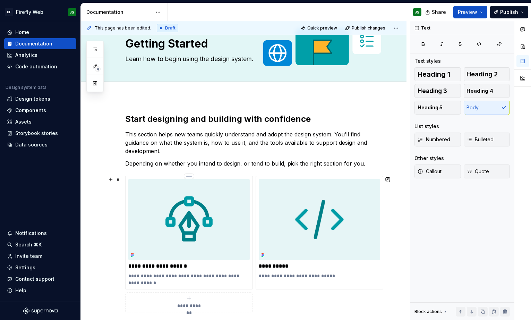
scroll to position [21, 0]
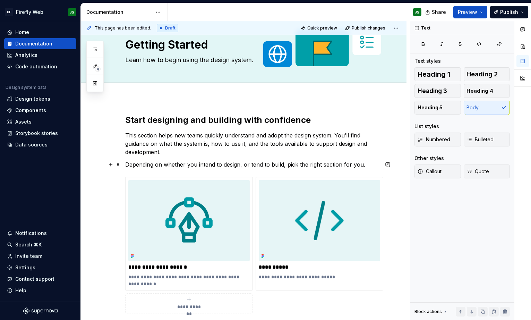
click at [371, 165] on p "Depending on whether you intend to design, or tend to build, pick the right sec…" at bounding box center [251, 164] width 253 height 8
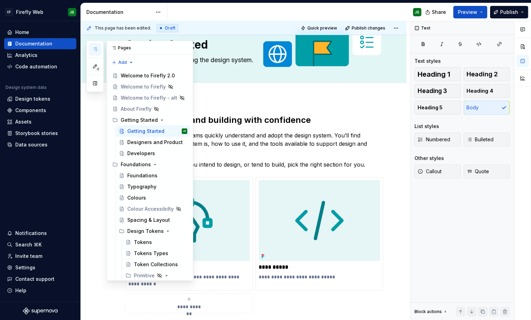
click at [96, 49] on icon "button" at bounding box center [94, 49] width 3 height 3
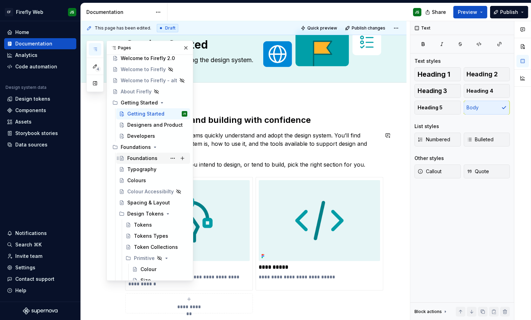
click at [139, 155] on div "Foundations" at bounding box center [157, 158] width 60 height 10
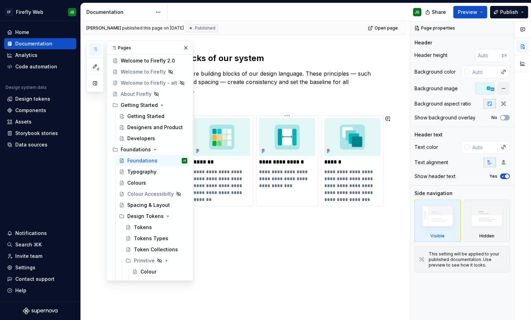
scroll to position [92, 0]
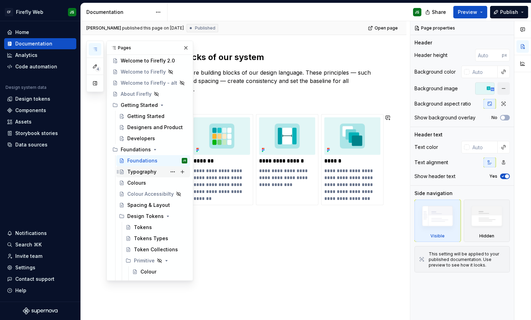
click at [148, 174] on div "Typography" at bounding box center [141, 171] width 29 height 7
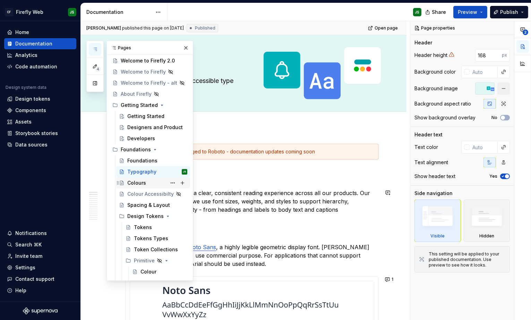
click at [140, 184] on div "Colours" at bounding box center [136, 182] width 19 height 7
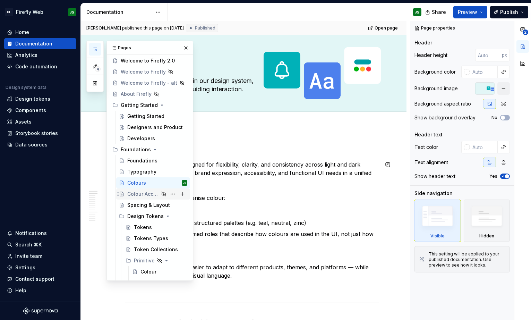
click at [141, 195] on div "Colour Accessibilty" at bounding box center [143, 193] width 32 height 7
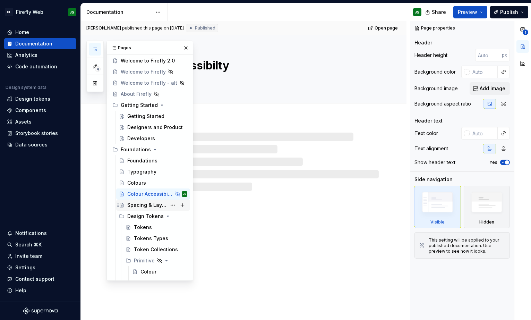
scroll to position [19, 0]
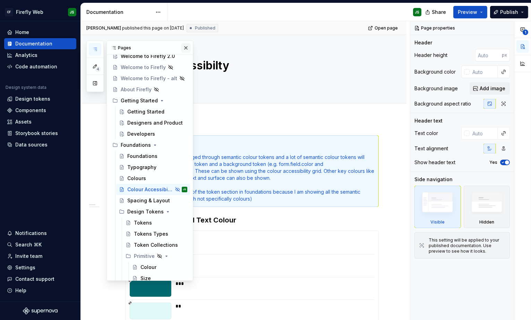
click at [185, 44] on button "button" at bounding box center [186, 48] width 10 height 10
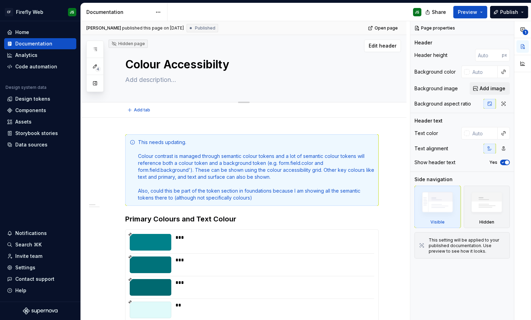
scroll to position [2, 0]
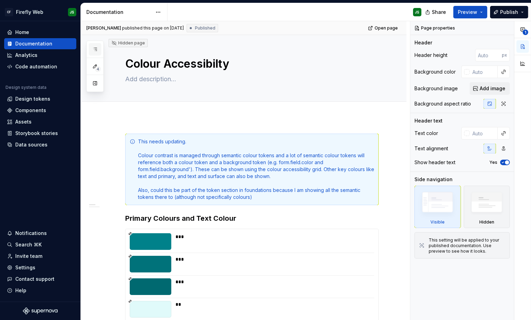
click at [96, 43] on button "button" at bounding box center [95, 49] width 12 height 12
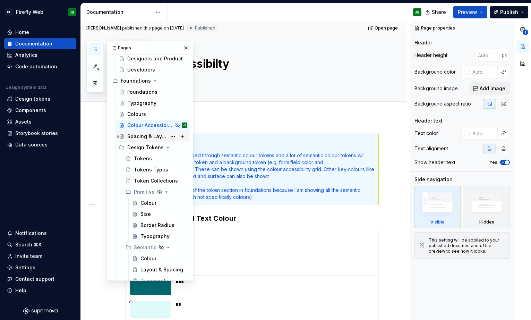
scroll to position [85, 0]
click at [152, 134] on div "Spacing & Layout" at bounding box center [146, 134] width 39 height 7
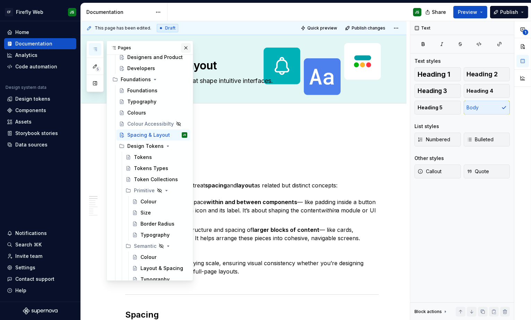
click at [186, 45] on button "button" at bounding box center [186, 48] width 10 height 10
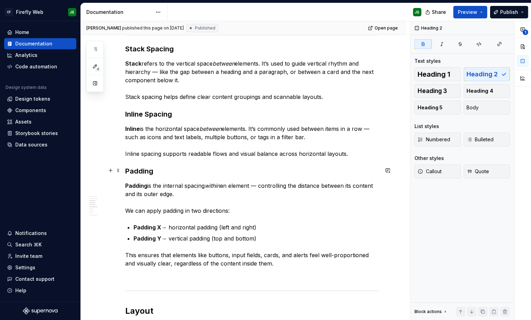
scroll to position [399, 0]
click at [167, 169] on h3 "Padding" at bounding box center [251, 171] width 253 height 10
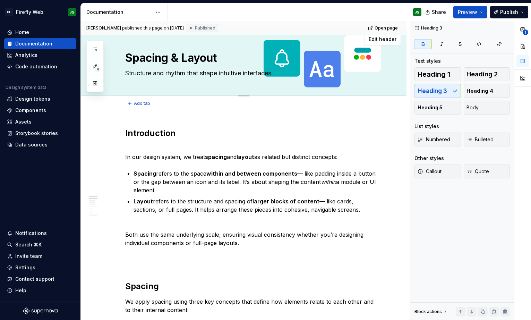
scroll to position [0, 0]
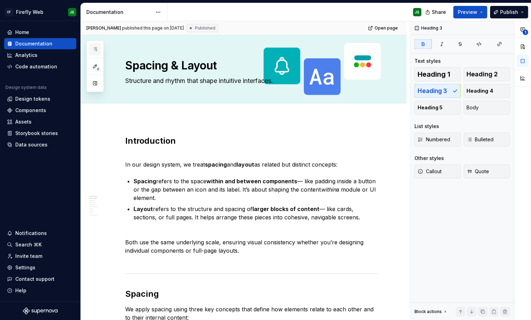
click at [96, 48] on icon "button" at bounding box center [94, 49] width 3 height 3
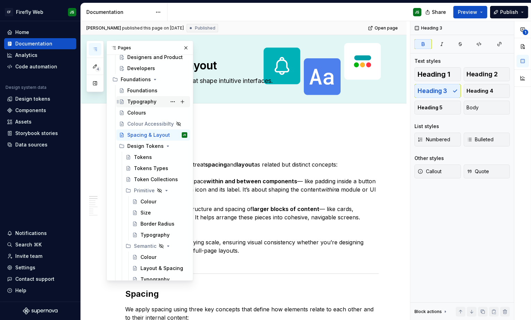
click at [141, 98] on div "Typography" at bounding box center [141, 101] width 29 height 7
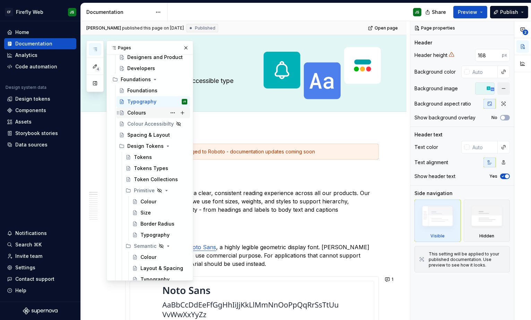
click at [141, 109] on div "Colours" at bounding box center [136, 112] width 19 height 7
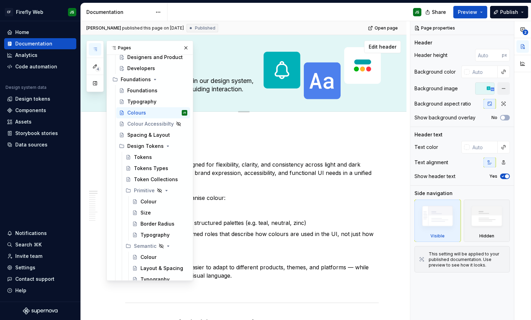
click at [183, 45] on button "button" at bounding box center [186, 48] width 10 height 10
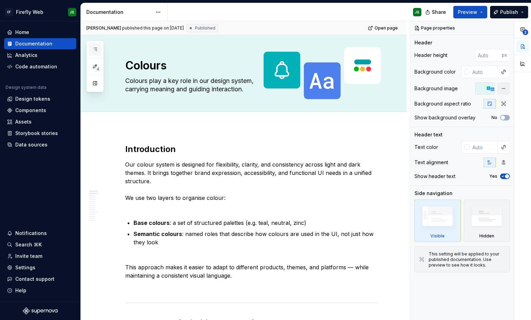
click at [90, 44] on button "button" at bounding box center [95, 49] width 12 height 12
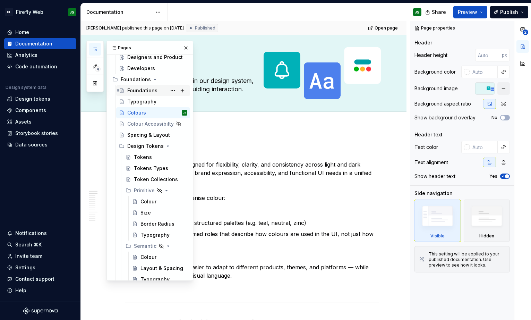
click at [140, 87] on div "Foundations" at bounding box center [142, 90] width 30 height 7
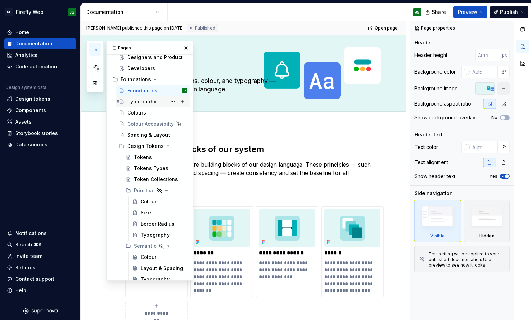
click at [142, 100] on div "Typography" at bounding box center [141, 101] width 29 height 7
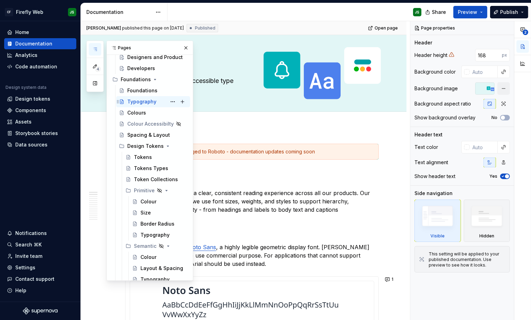
drag, startPoint x: 132, startPoint y: 109, endPoint x: 134, endPoint y: 105, distance: 4.3
click at [132, 109] on div "Colours" at bounding box center [136, 112] width 19 height 7
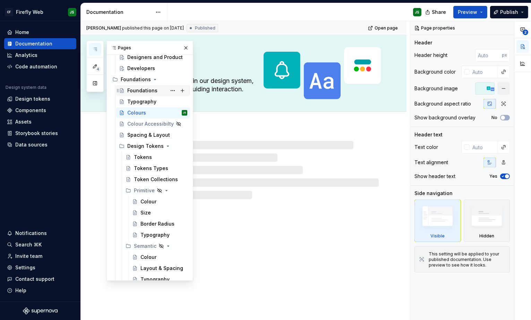
click at [136, 89] on div "Foundations" at bounding box center [142, 90] width 30 height 7
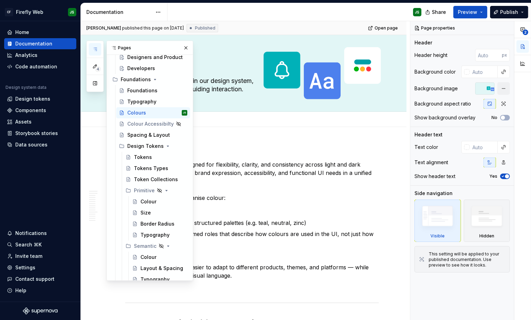
click at [245, 121] on div "Add tab" at bounding box center [251, 119] width 253 height 10
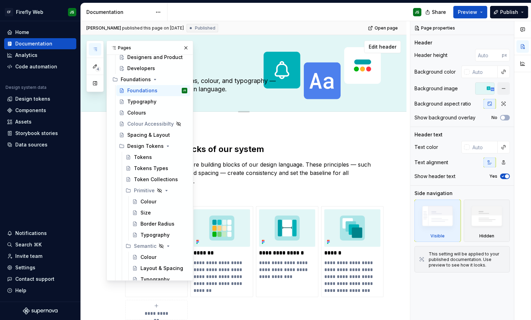
click at [185, 49] on button "button" at bounding box center [186, 48] width 10 height 10
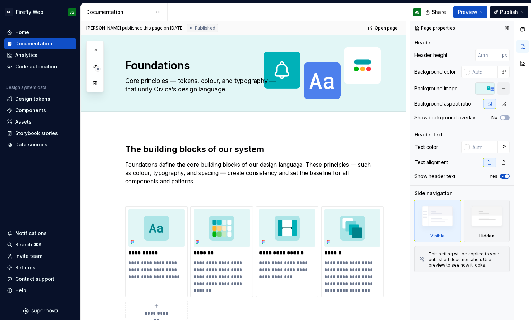
drag, startPoint x: 450, startPoint y: 93, endPoint x: 453, endPoint y: 89, distance: 4.9
click at [449, 93] on div "Background image" at bounding box center [461, 88] width 95 height 12
drag, startPoint x: 453, startPoint y: 89, endPoint x: 485, endPoint y: 89, distance: 32.2
click at [453, 89] on div "Background image" at bounding box center [435, 88] width 43 height 7
click at [493, 88] on div at bounding box center [484, 88] width 19 height 12
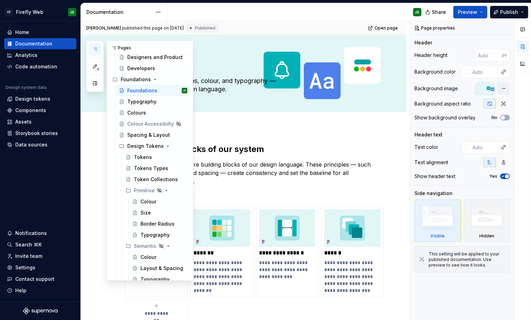
click at [99, 49] on button "button" at bounding box center [95, 49] width 12 height 12
click at [145, 97] on div "Typography" at bounding box center [157, 102] width 60 height 10
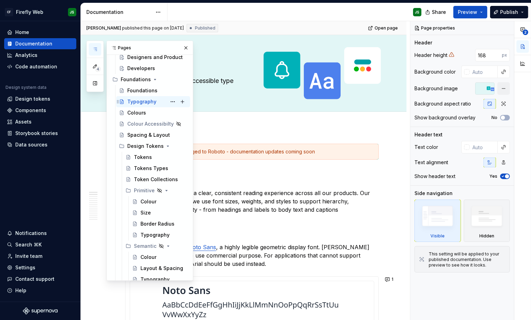
scroll to position [86, 0]
click at [238, 116] on div "Add tab" at bounding box center [251, 119] width 253 height 10
drag, startPoint x: 235, startPoint y: 121, endPoint x: 200, endPoint y: 71, distance: 60.3
click at [234, 121] on div "Add tab" at bounding box center [251, 119] width 253 height 10
click at [184, 46] on button "button" at bounding box center [186, 48] width 10 height 10
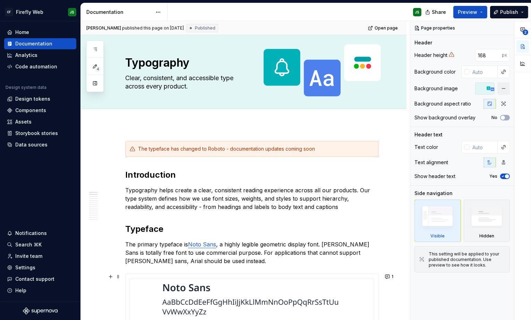
scroll to position [3, 0]
type textarea "*"
